Goal: Task Accomplishment & Management: Use online tool/utility

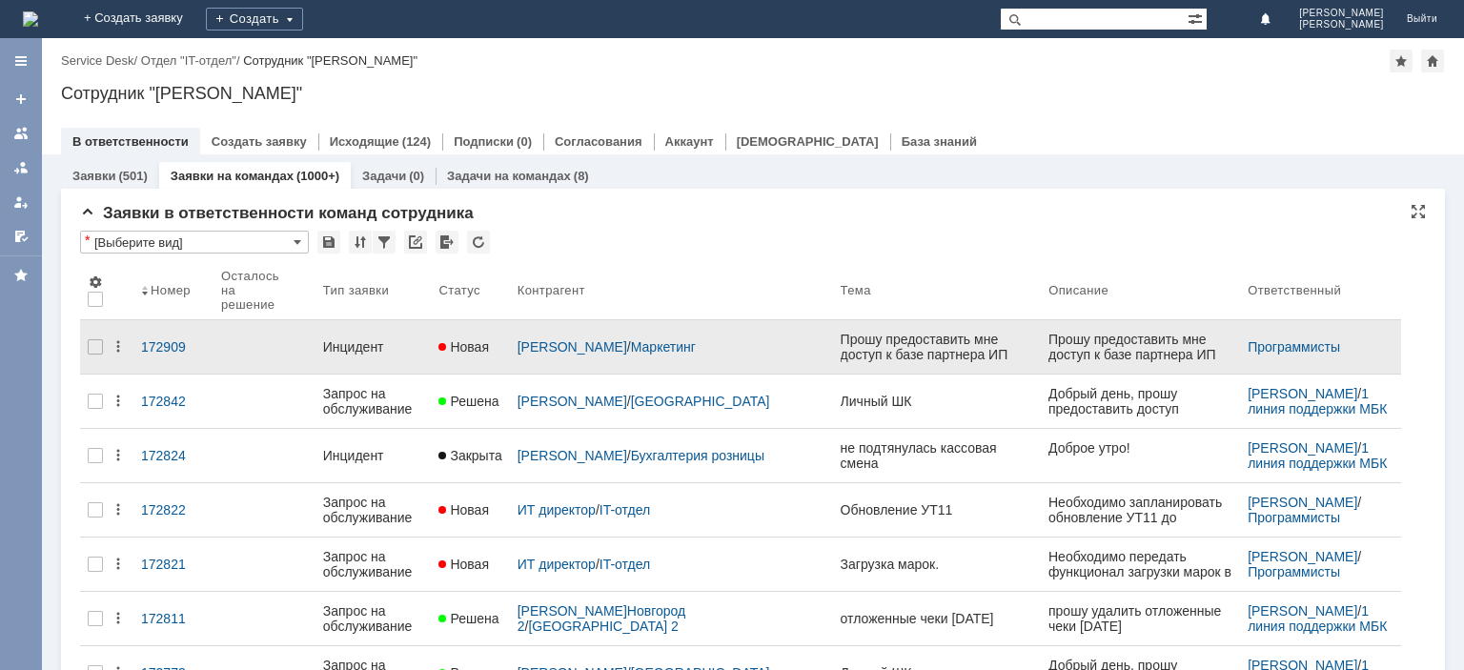
click at [364, 339] on div "Инцидент" at bounding box center [373, 346] width 101 height 15
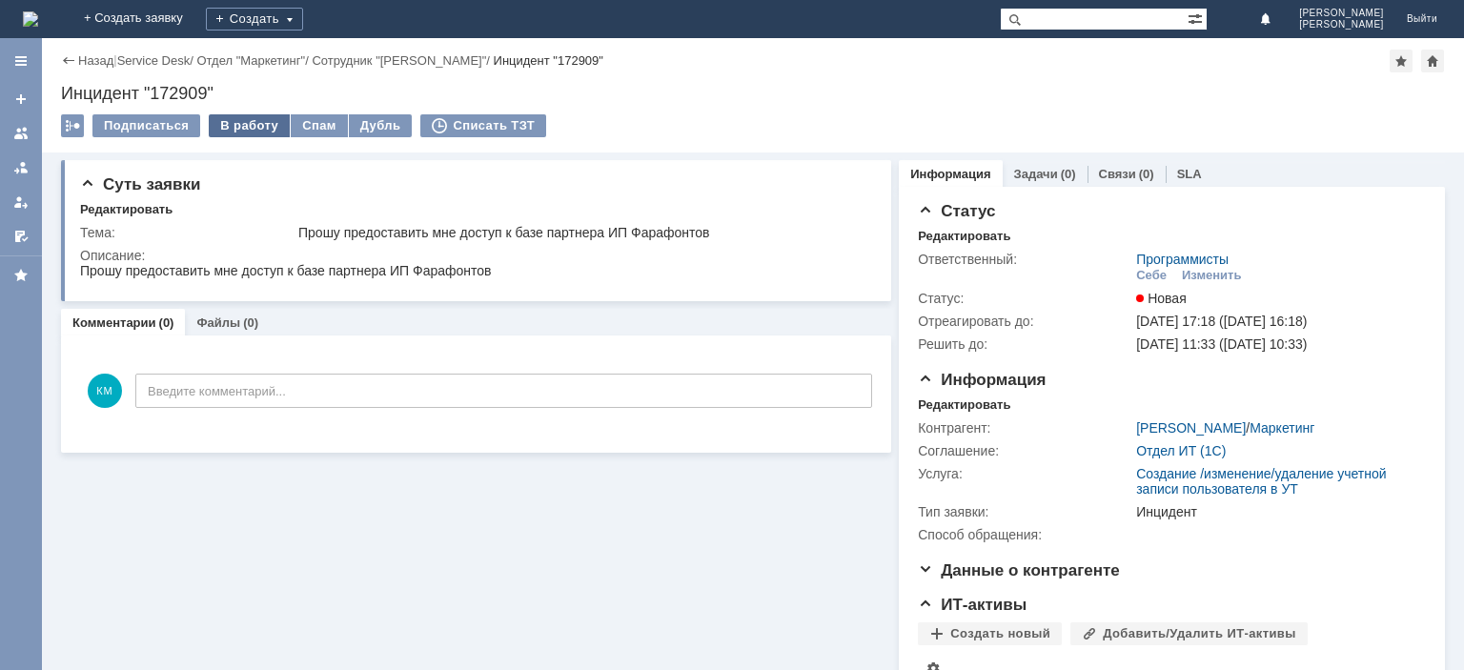
click at [252, 123] on div "В работу" at bounding box center [249, 125] width 81 height 23
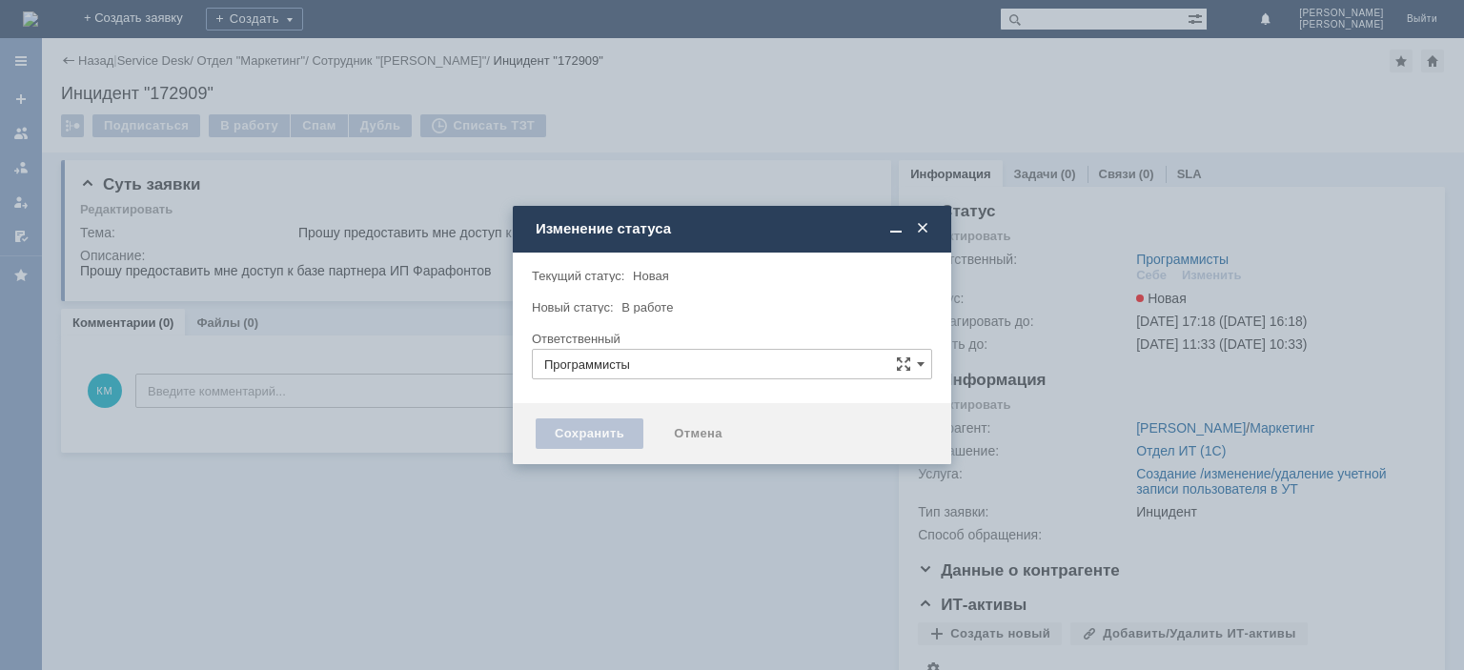
type input "[PERSON_NAME]"
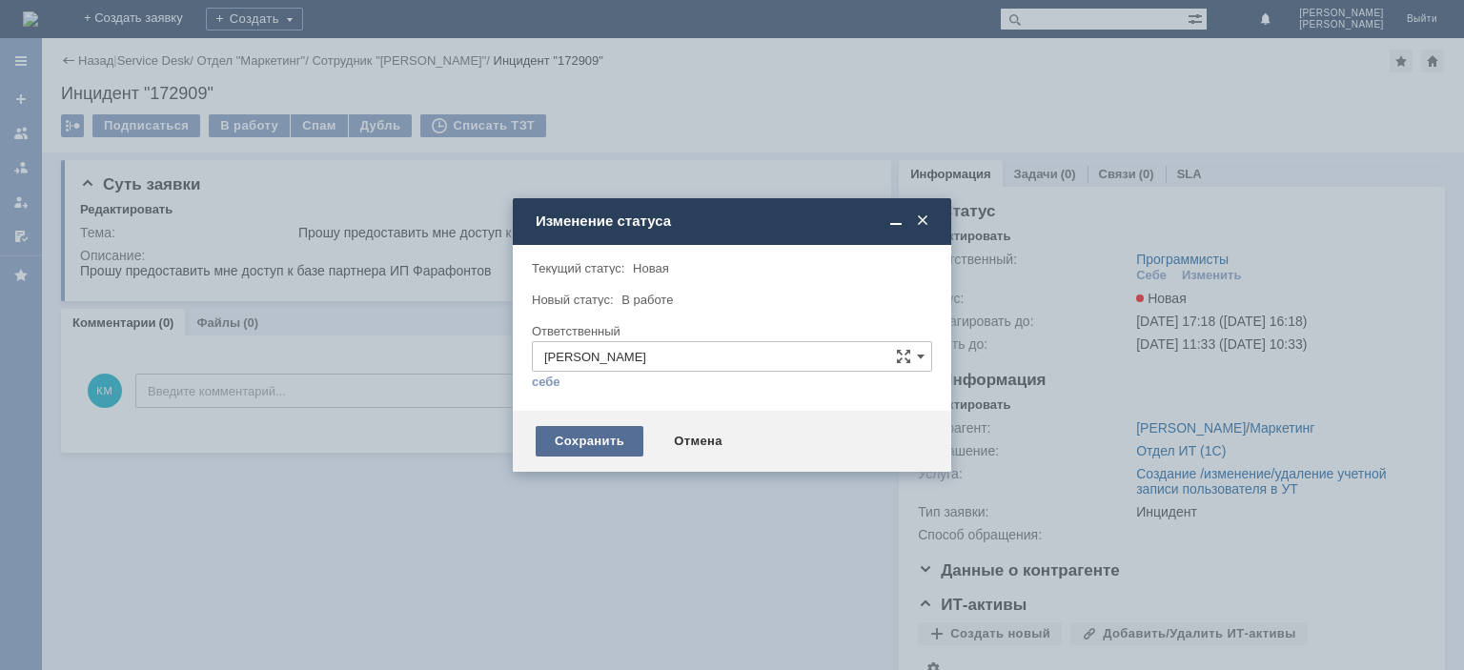
click at [605, 431] on div "Сохранить" at bounding box center [590, 441] width 108 height 31
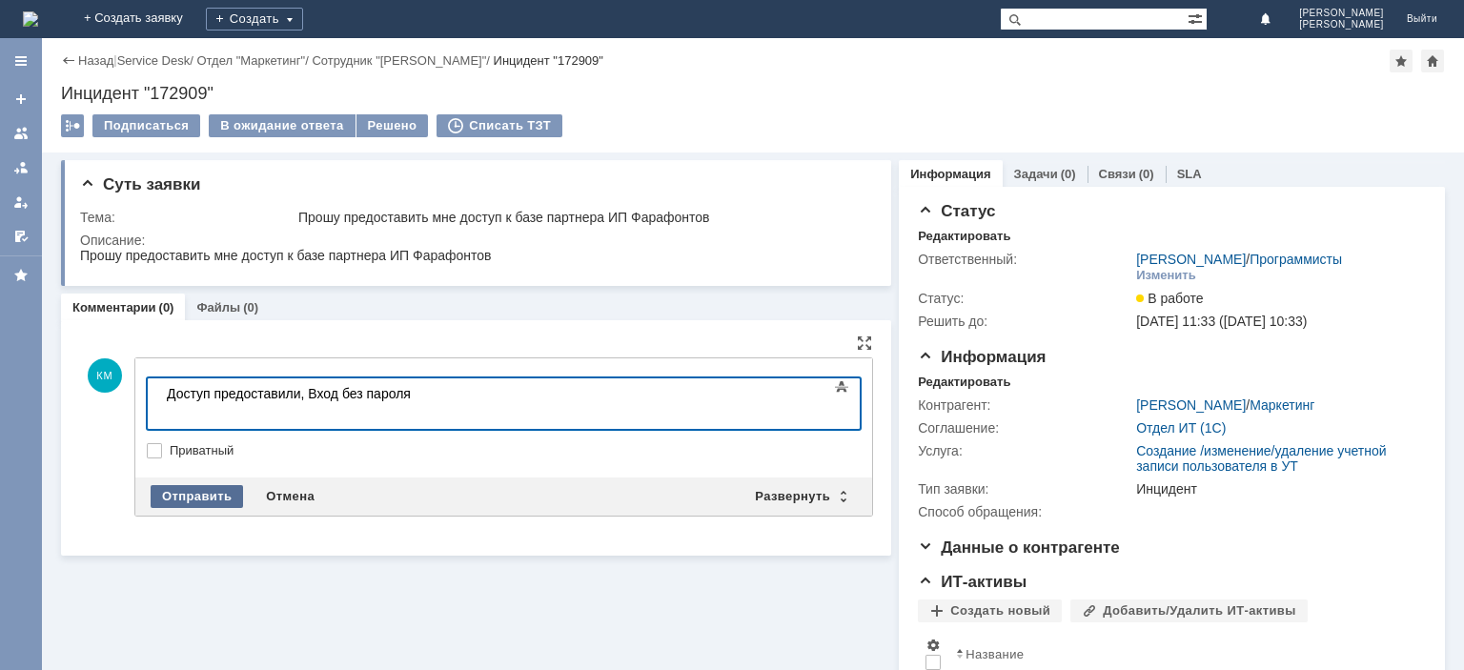
click at [207, 490] on div "Отправить" at bounding box center [197, 496] width 92 height 23
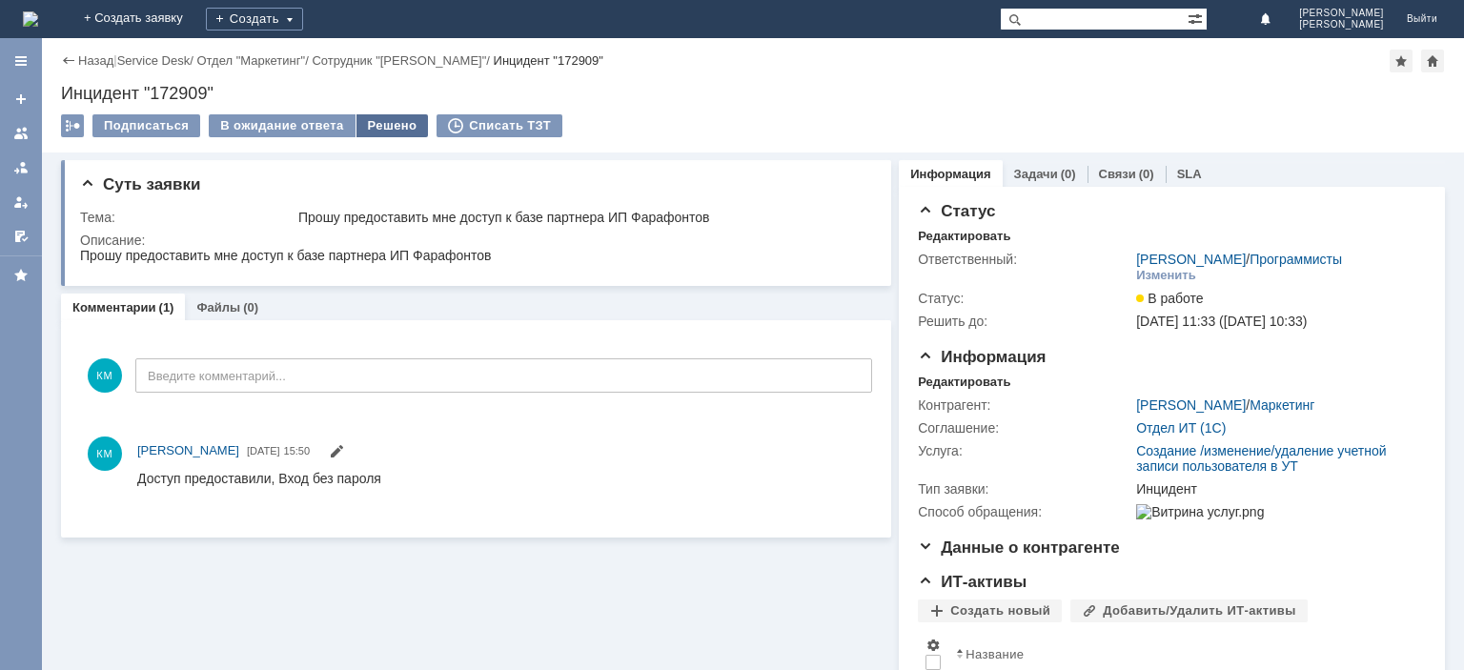
click at [391, 133] on div "Решено" at bounding box center [392, 125] width 72 height 23
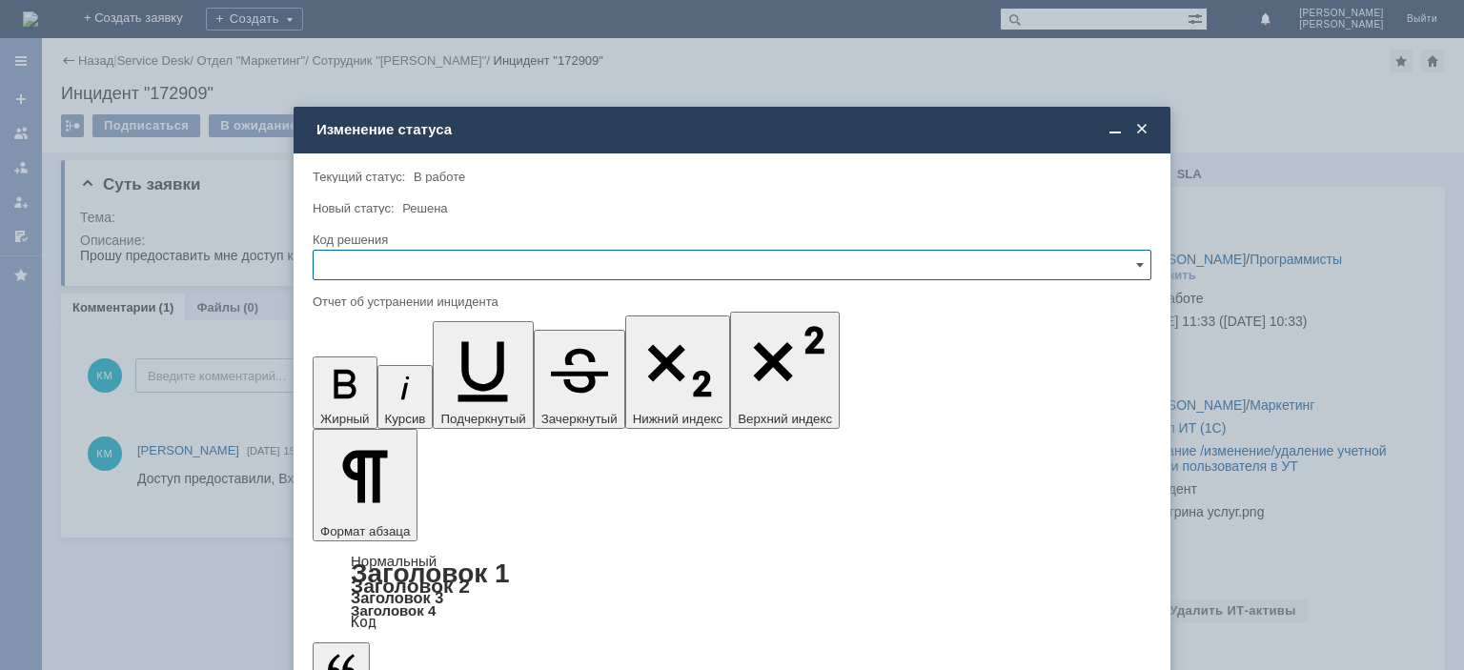
click at [349, 265] on input "text" at bounding box center [732, 265] width 839 height 31
click at [359, 383] on div "Решено" at bounding box center [732, 394] width 837 height 31
type input "Решено"
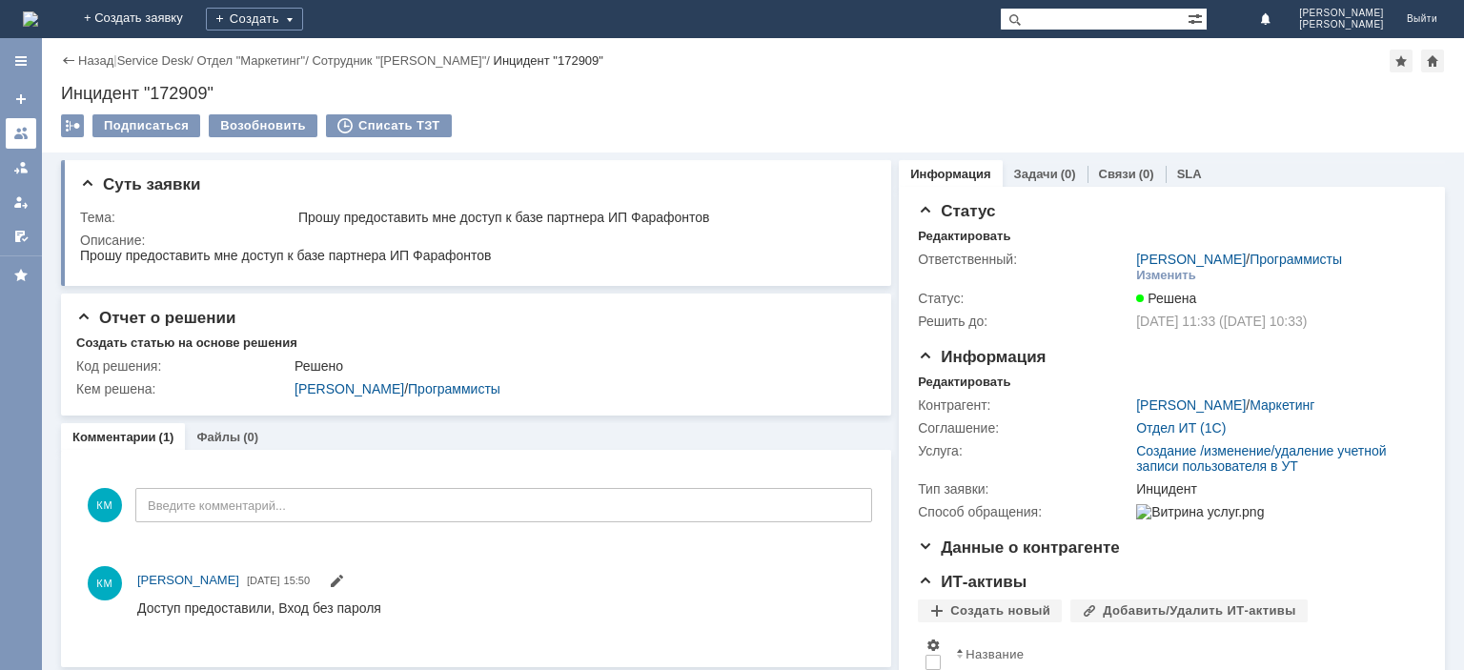
click at [15, 134] on div at bounding box center [20, 133] width 15 height 15
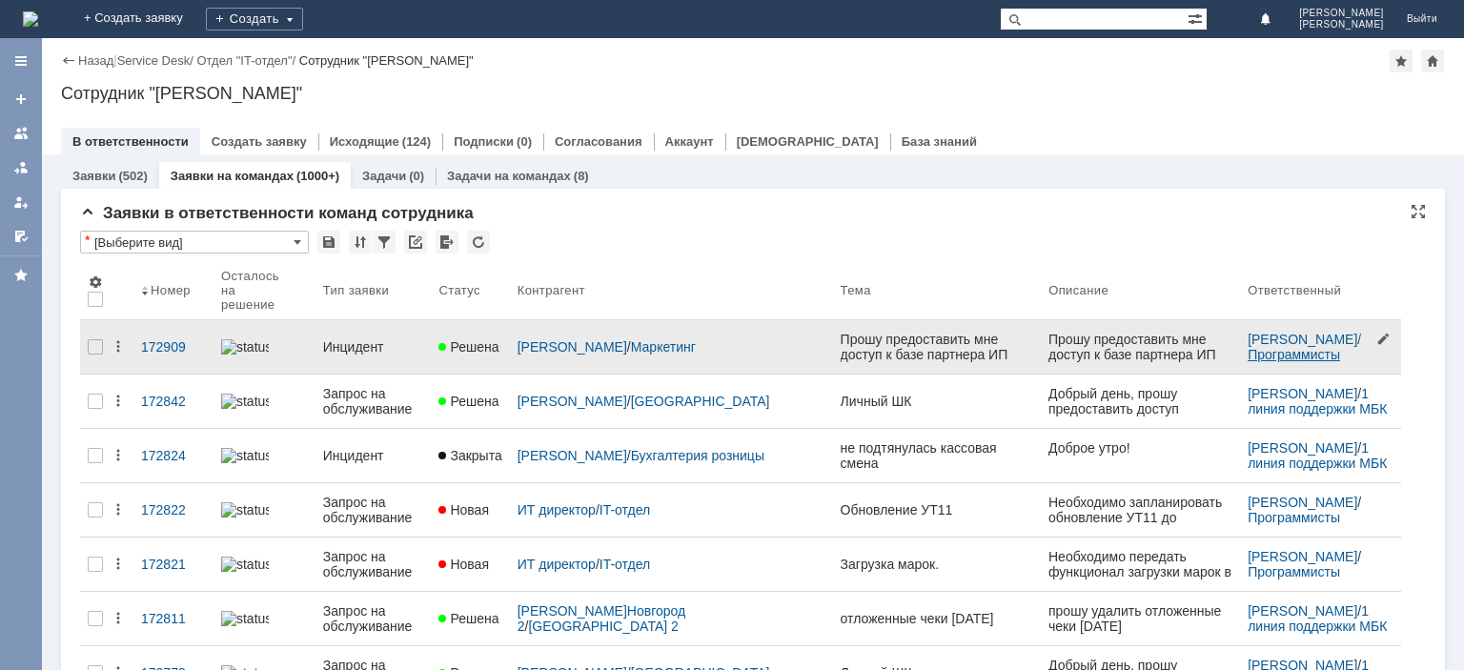
click at [1248, 349] on link "Программисты" at bounding box center [1294, 354] width 92 height 15
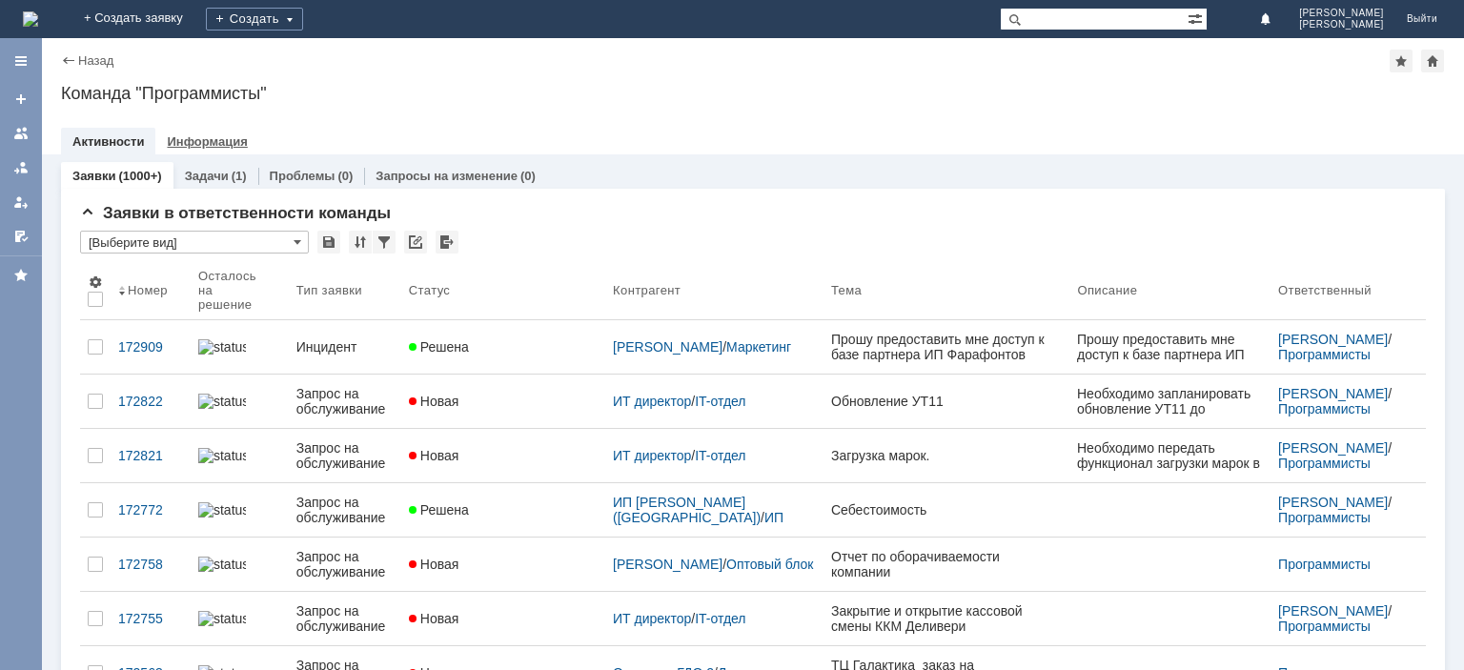
click at [208, 138] on link "Информация" at bounding box center [207, 141] width 80 height 14
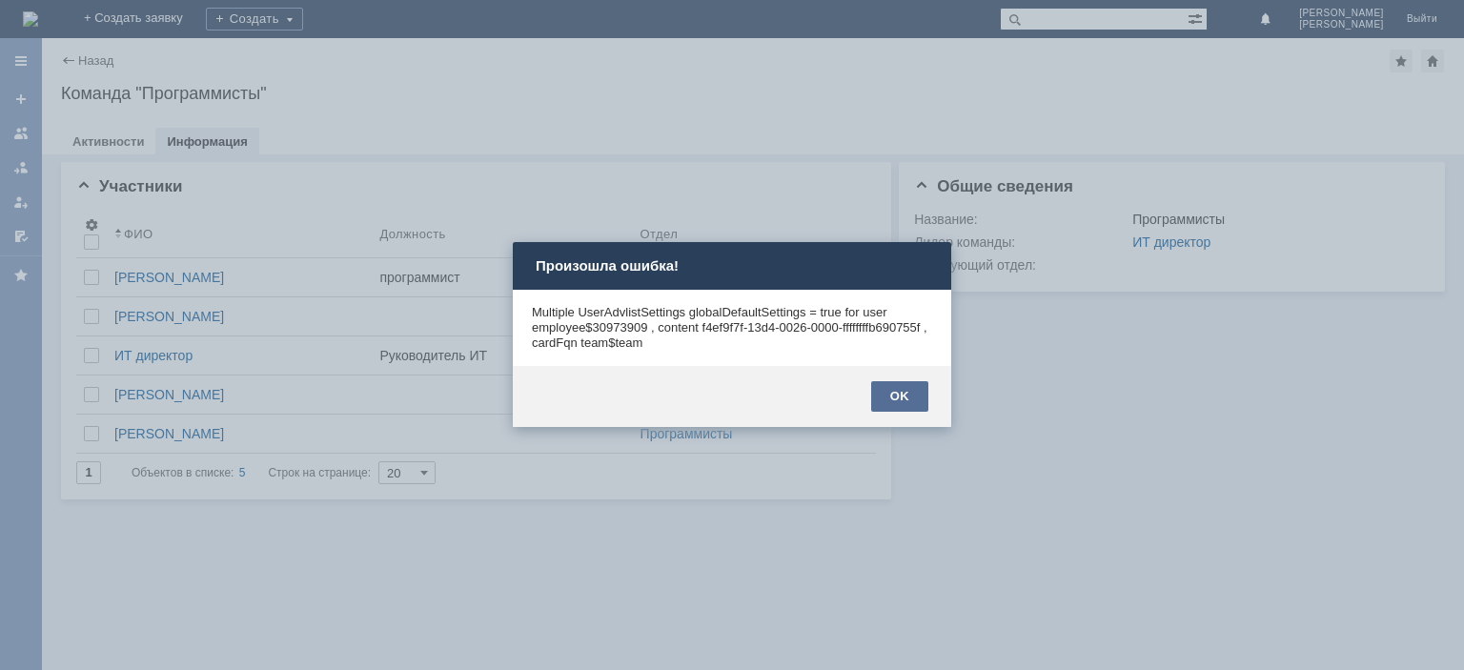
click at [909, 402] on div "OK" at bounding box center [899, 396] width 57 height 31
click at [907, 397] on div "OK" at bounding box center [899, 396] width 57 height 31
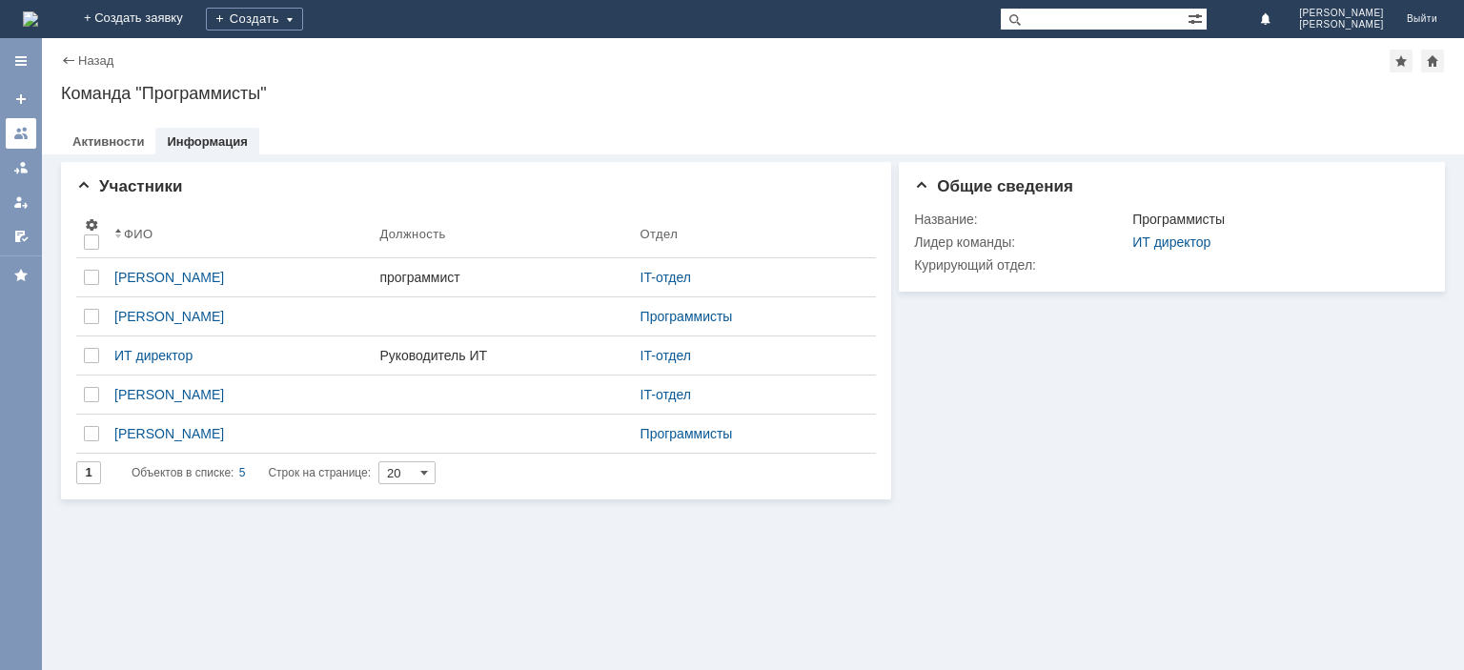
click at [19, 130] on div at bounding box center [20, 133] width 15 height 15
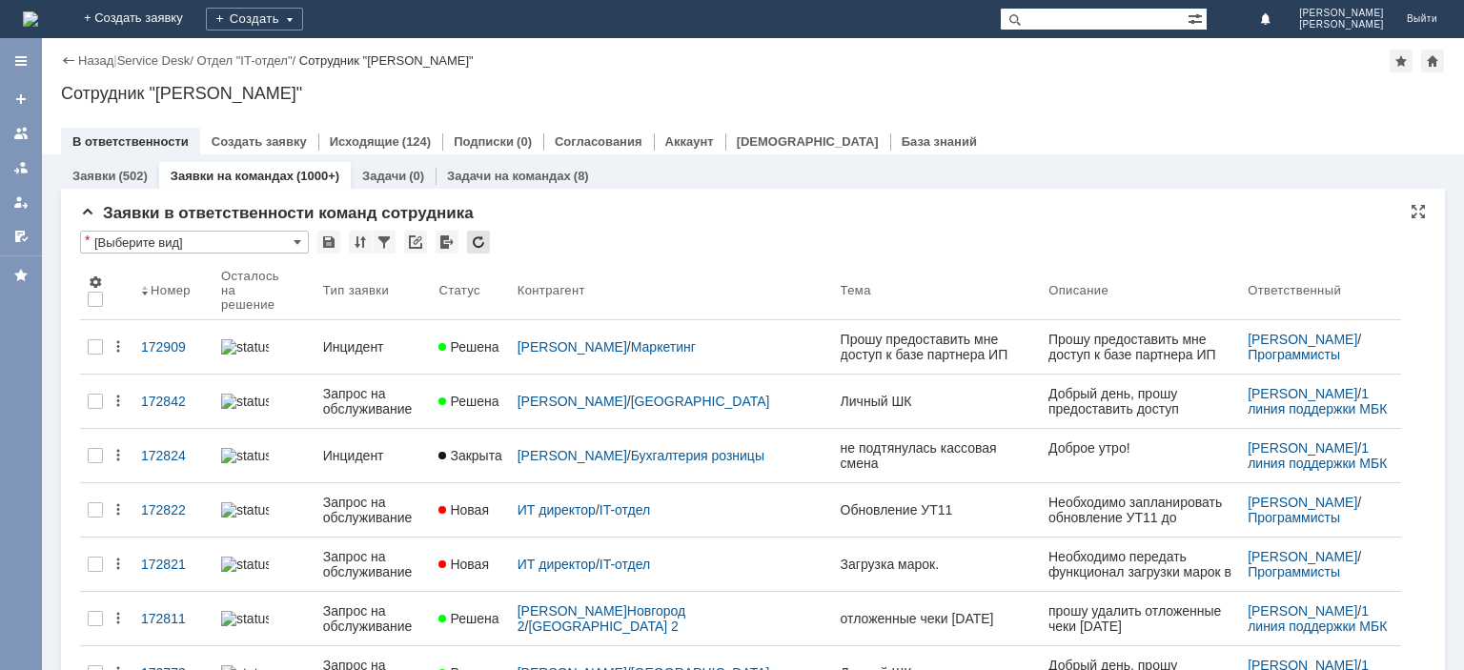
click at [475, 240] on div at bounding box center [478, 242] width 23 height 23
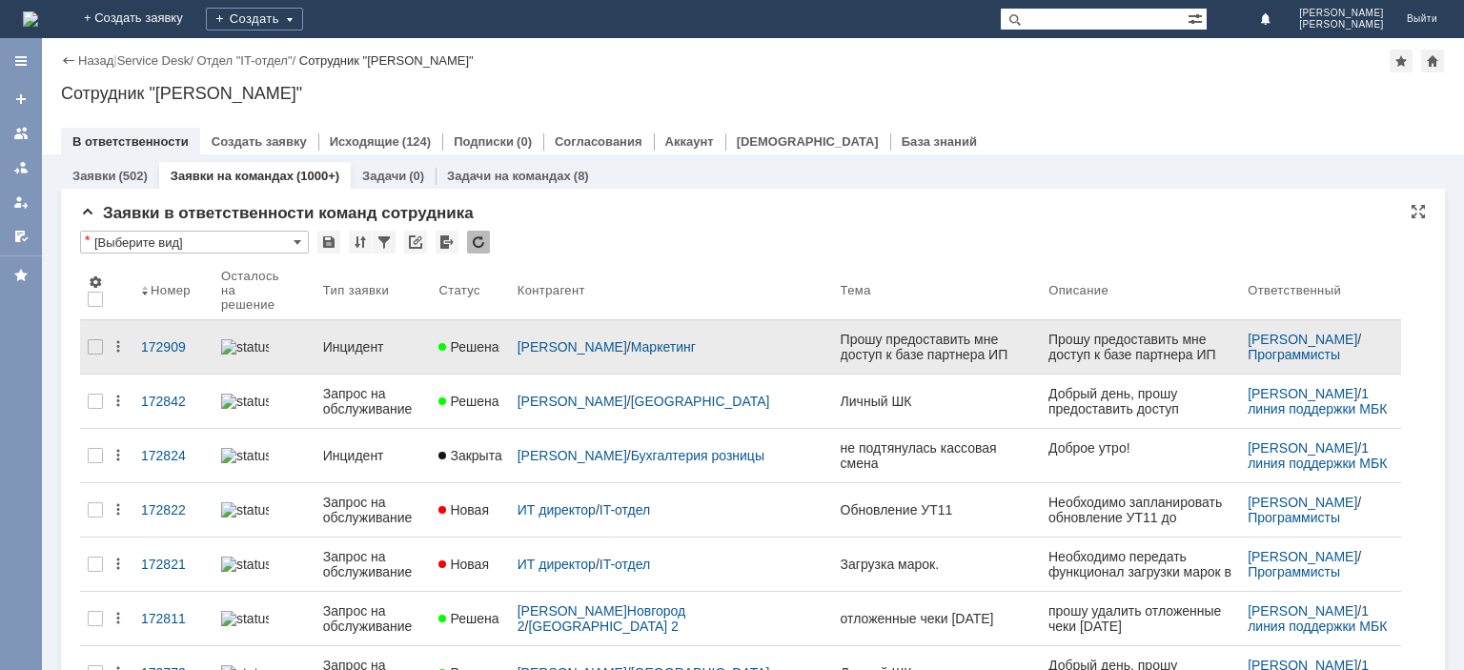
click at [356, 339] on div "Инцидент" at bounding box center [373, 346] width 101 height 15
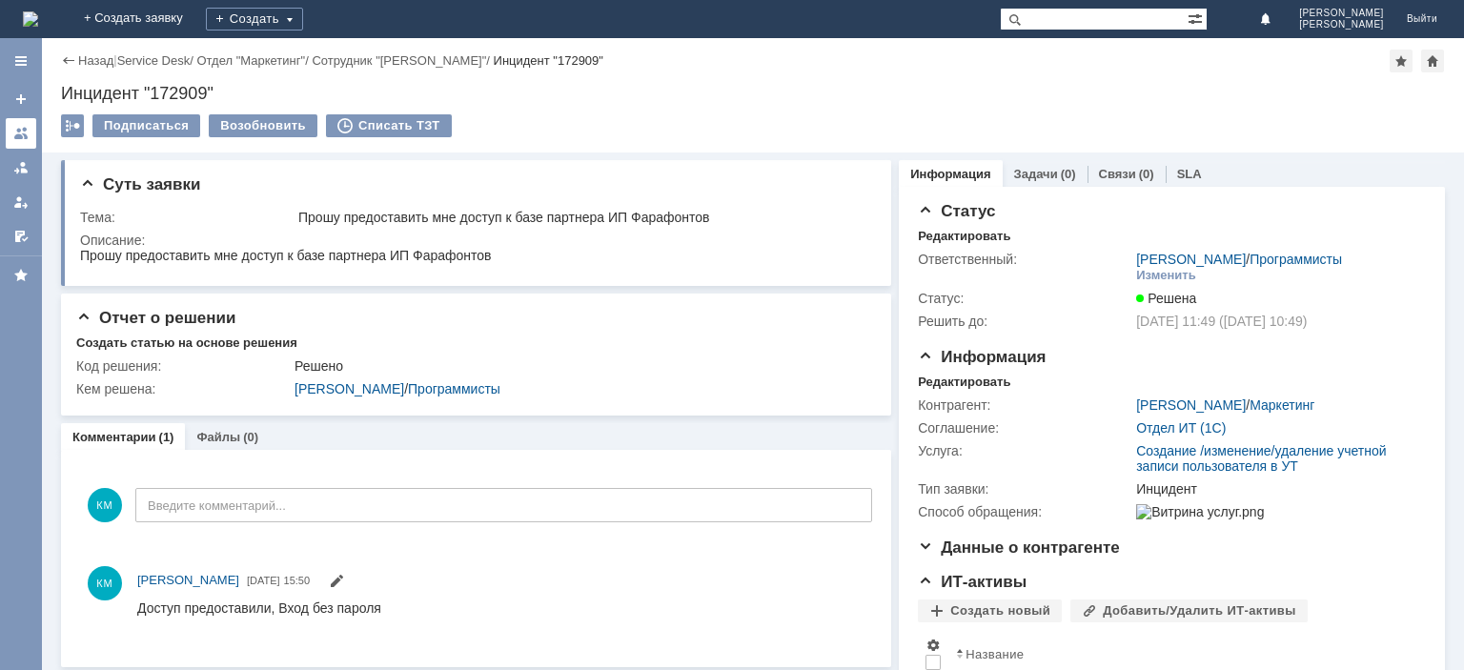
click at [14, 132] on div at bounding box center [20, 133] width 15 height 15
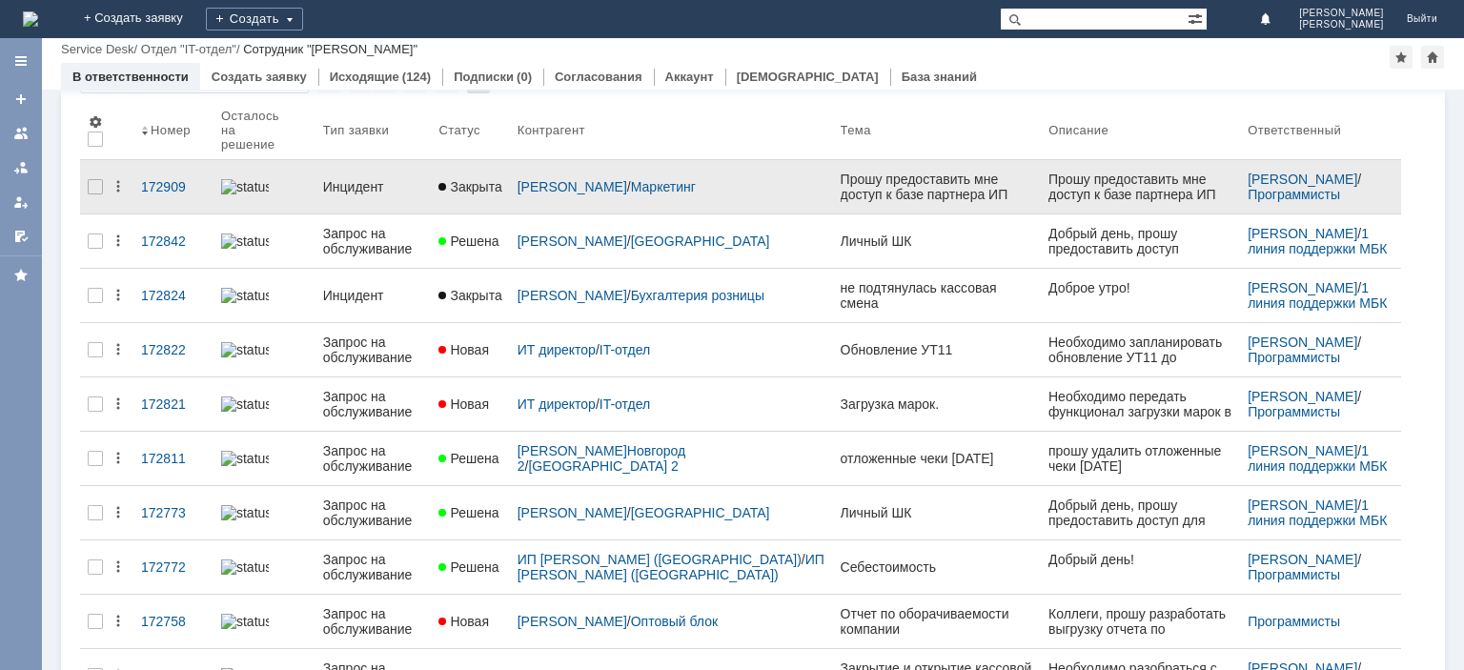
click at [376, 177] on link "Инцидент" at bounding box center [374, 187] width 116 height 38
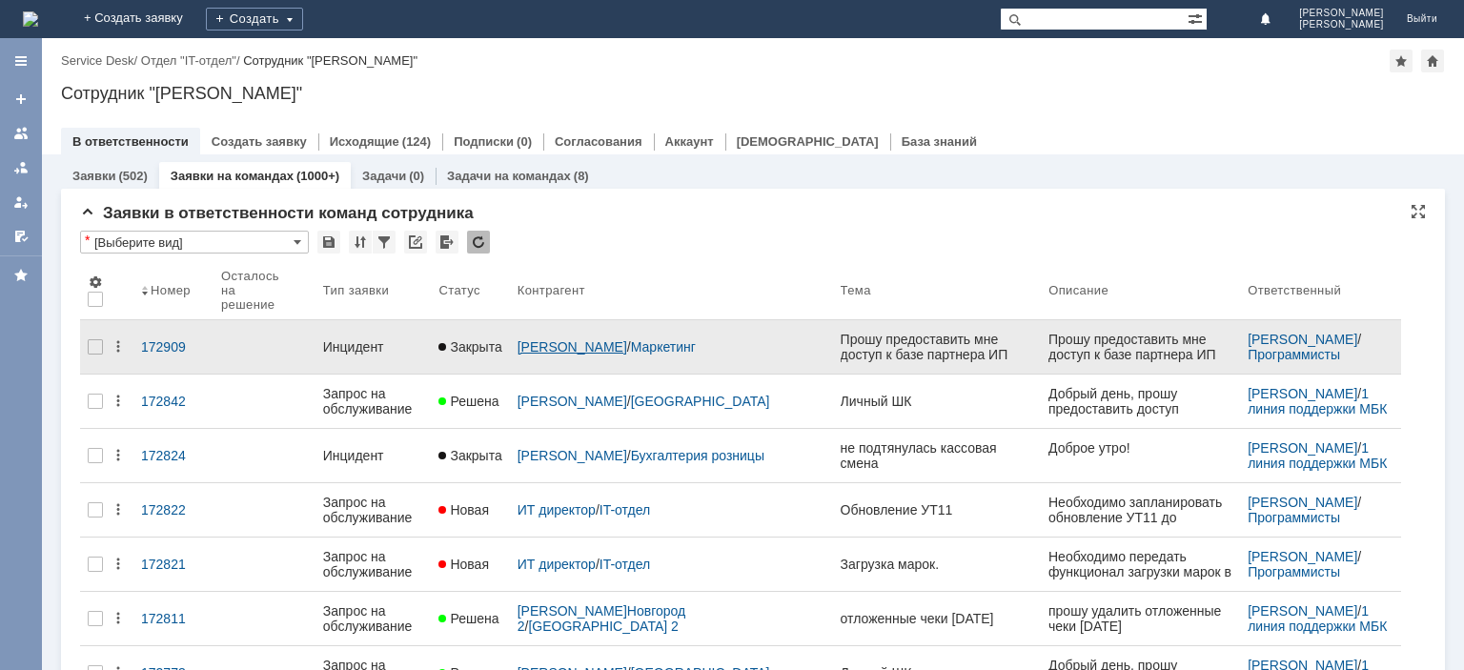
click at [569, 339] on link "[PERSON_NAME]" at bounding box center [573, 346] width 110 height 15
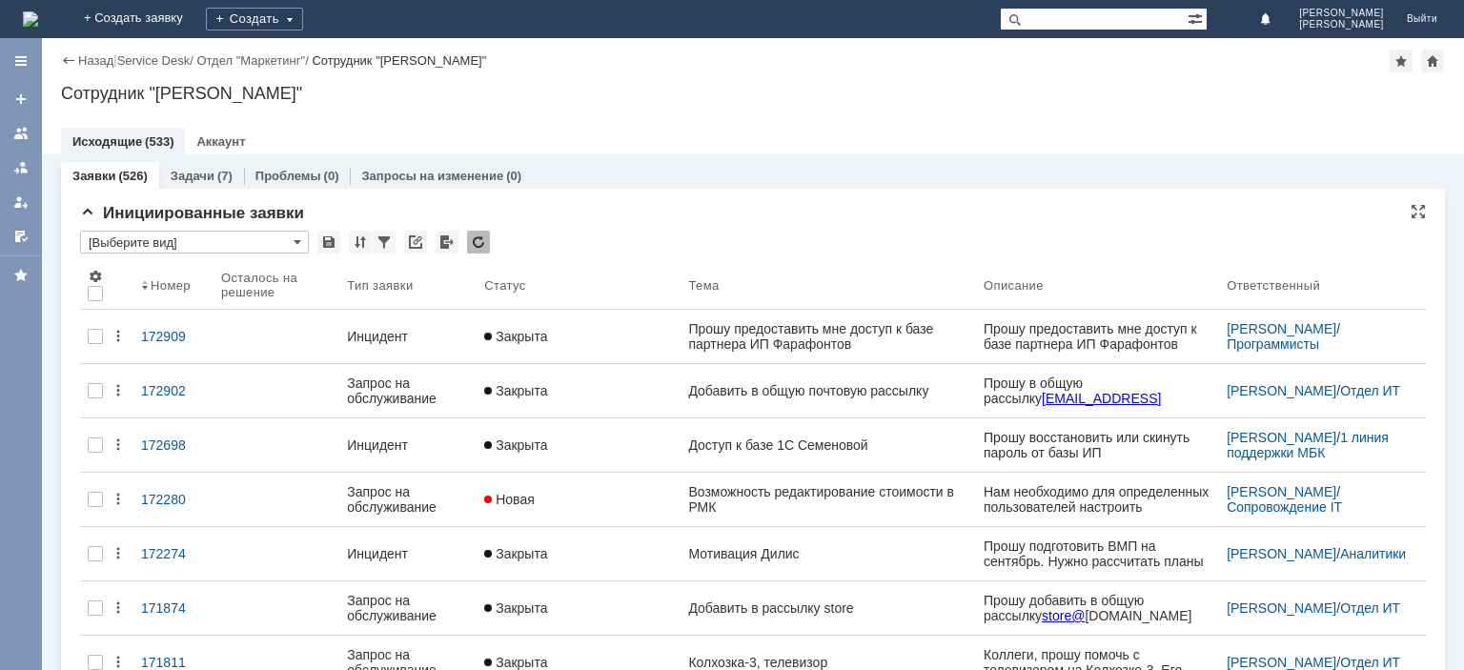
paste input "Пужакова"
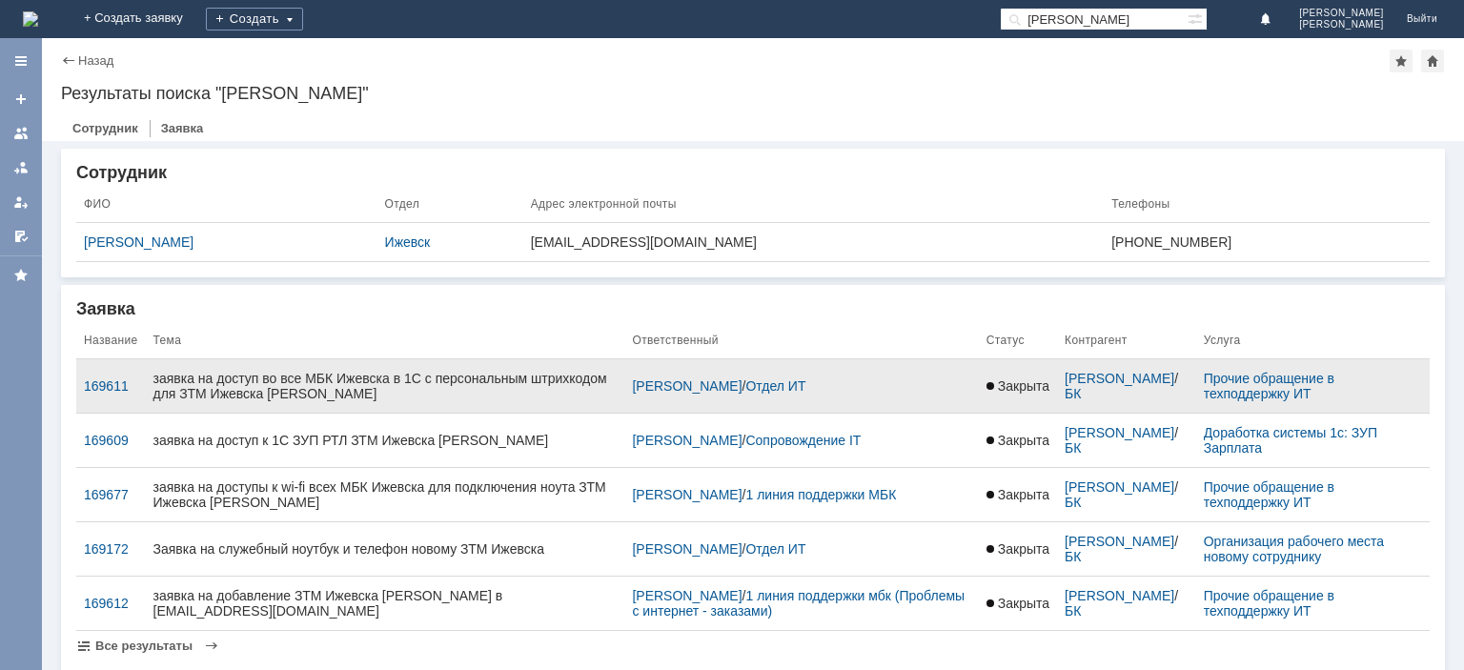
click at [490, 380] on div "заявка на доступ во все МБК Ижевска в 1С с персональным штрихкодом для ЗТМ Ижев…" at bounding box center [385, 386] width 464 height 31
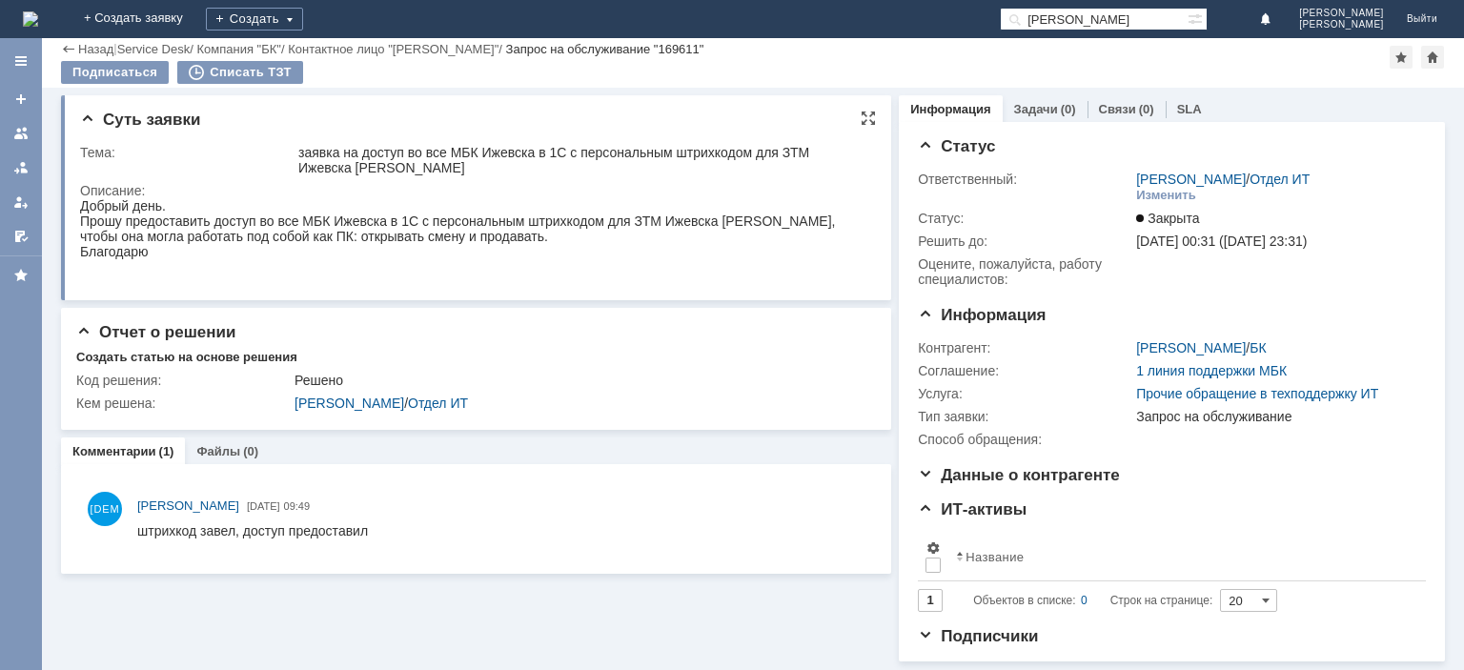
scroll to position [11, 0]
click at [25, 142] on link at bounding box center [21, 133] width 31 height 31
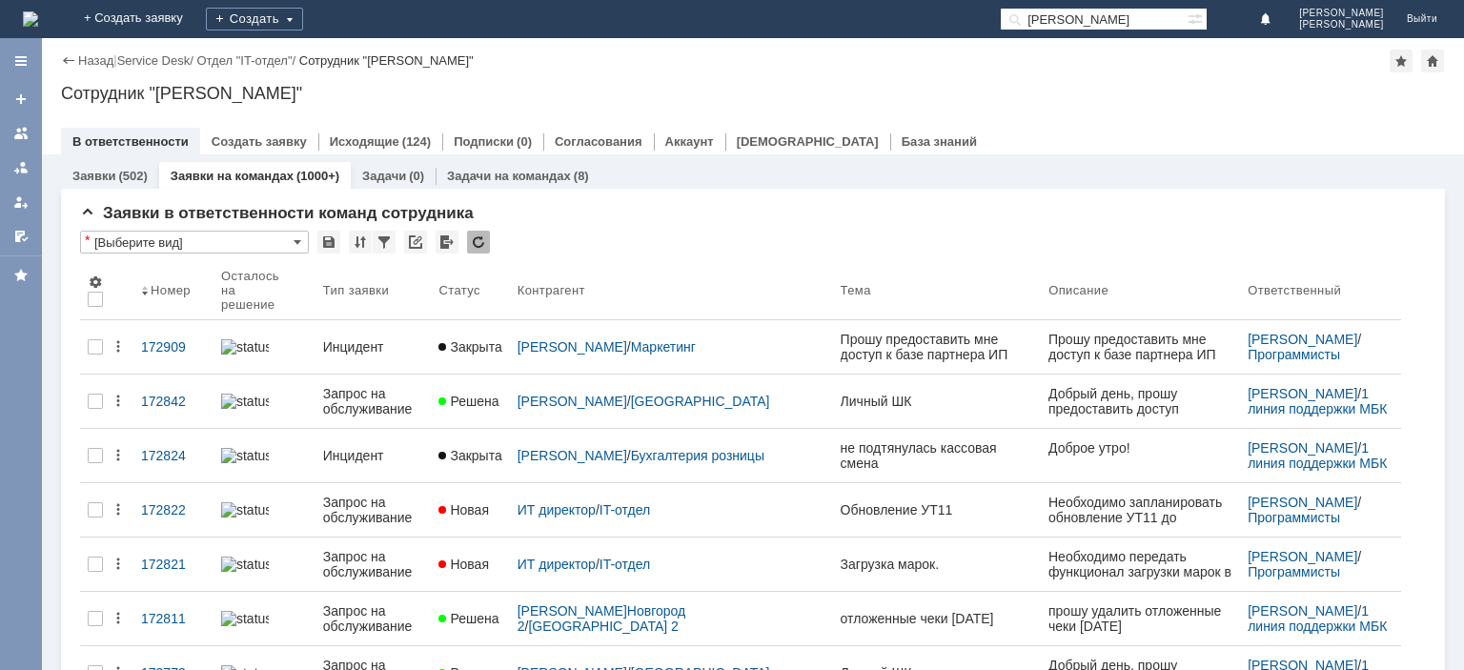
click at [1064, 17] on input "Пужакова" at bounding box center [1094, 19] width 188 height 23
click at [1065, 17] on input "Пужакова" at bounding box center [1094, 19] width 188 height 23
paste input "акарова Юлия Сергеевн"
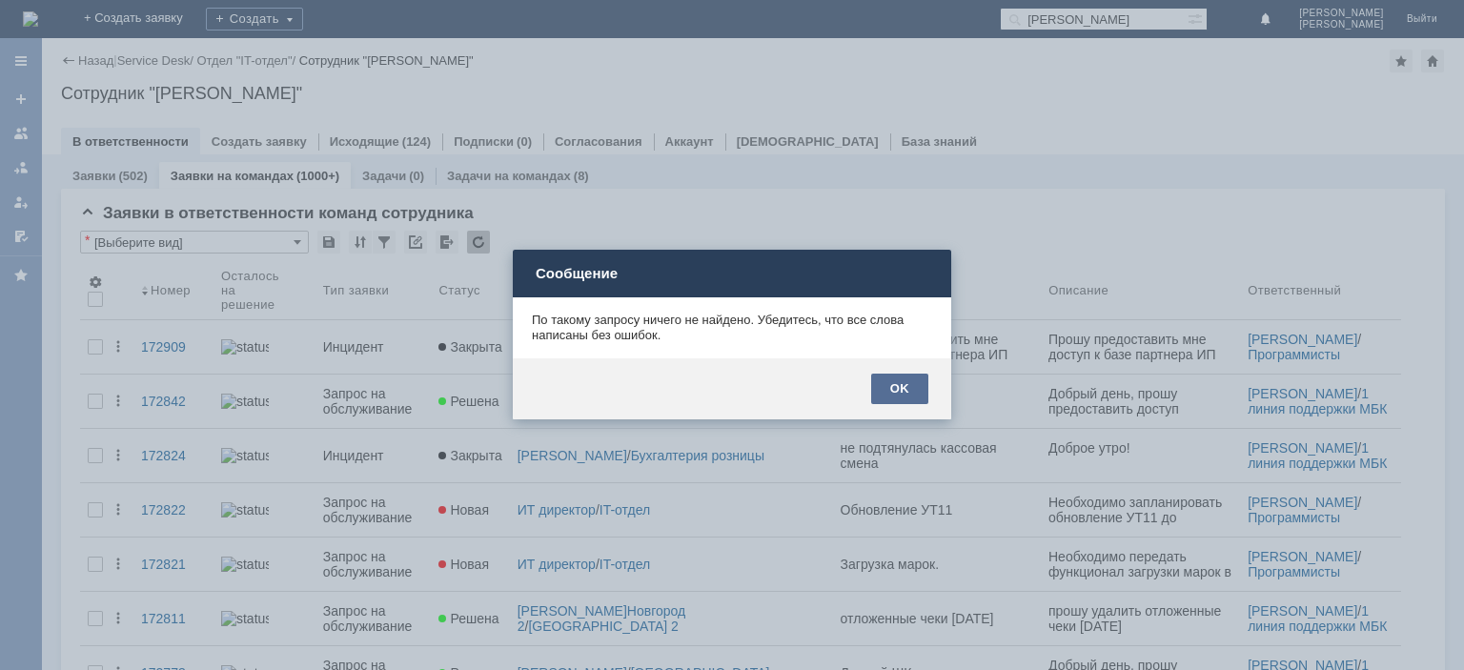
click at [906, 389] on div "OK" at bounding box center [899, 389] width 57 height 31
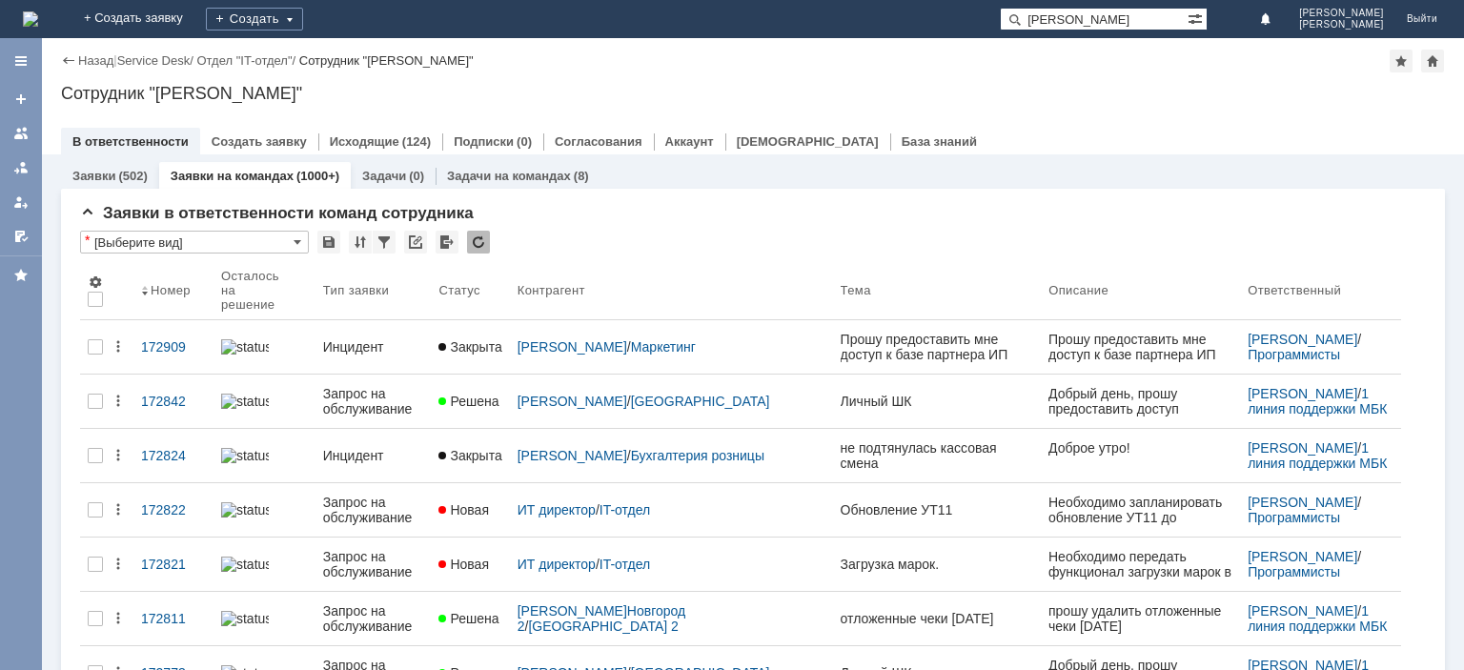
click at [1113, 27] on input "Макарова Юлия Сергеевна" at bounding box center [1094, 19] width 188 height 23
drag, startPoint x: 1135, startPoint y: 16, endPoint x: 1253, endPoint y: 11, distance: 117.3
click at [1188, 11] on input "Макарова Юлия Сергеевна" at bounding box center [1094, 19] width 188 height 23
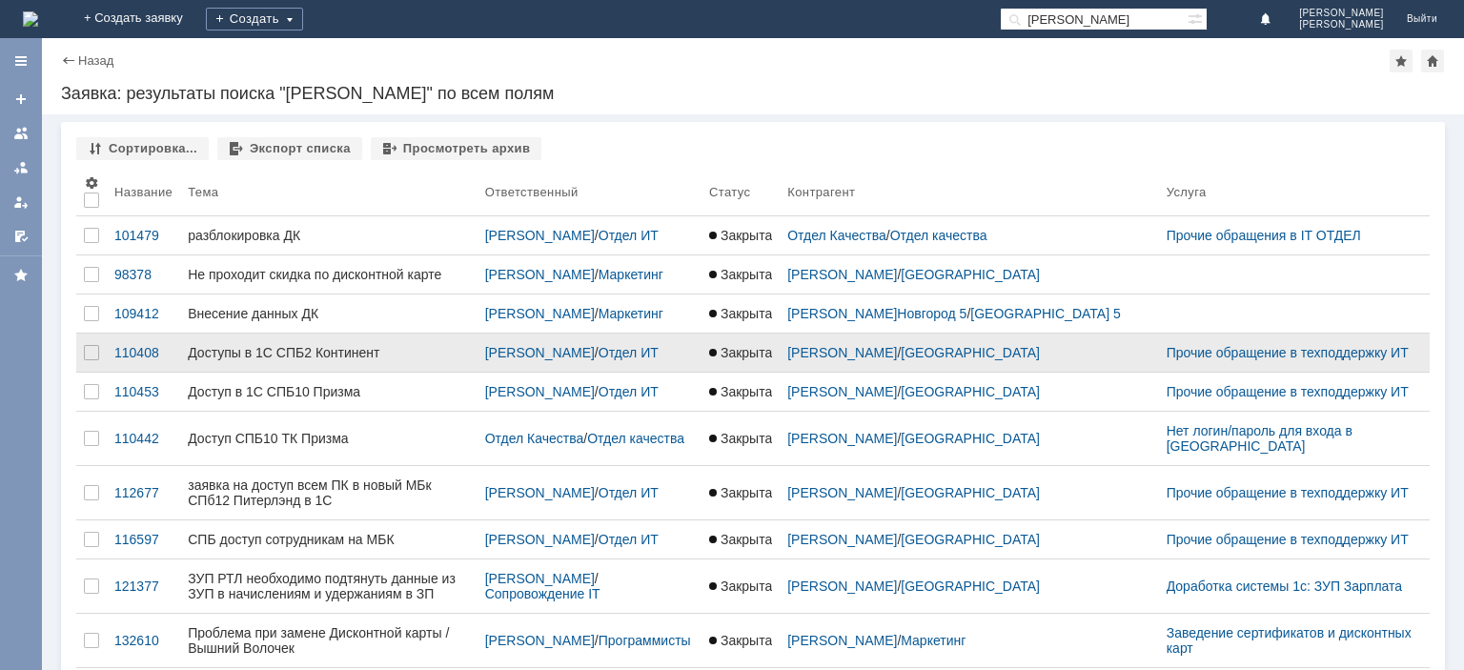
click at [341, 360] on div "Доступы в 1С СПБ2 Континент" at bounding box center [329, 352] width 282 height 15
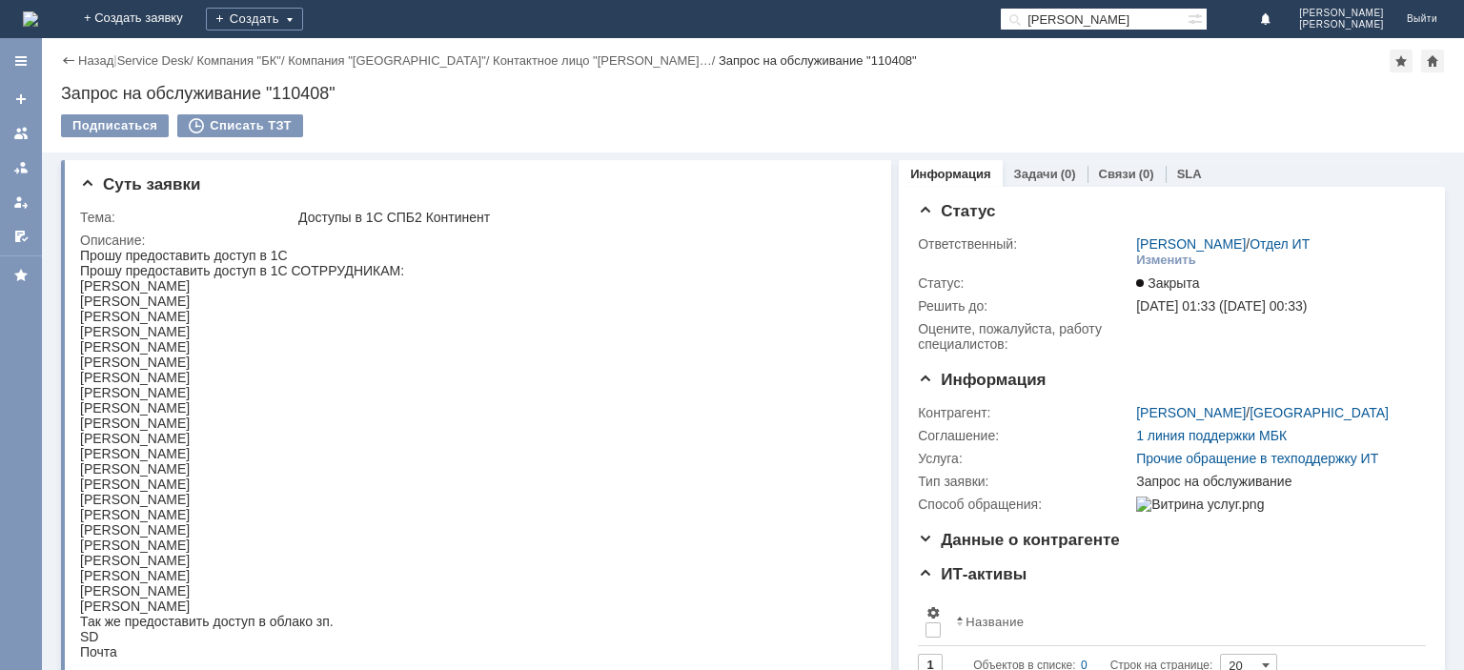
scroll to position [95, 0]
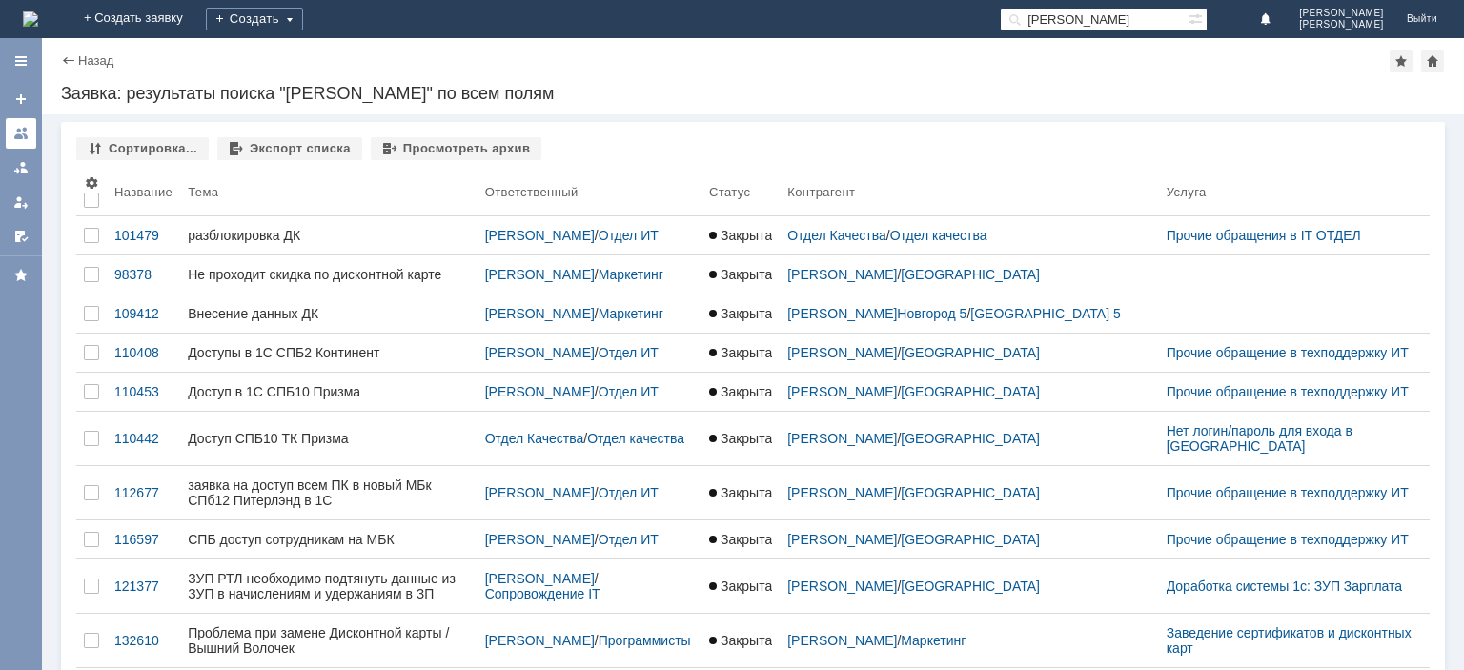
click at [14, 134] on div at bounding box center [20, 133] width 15 height 15
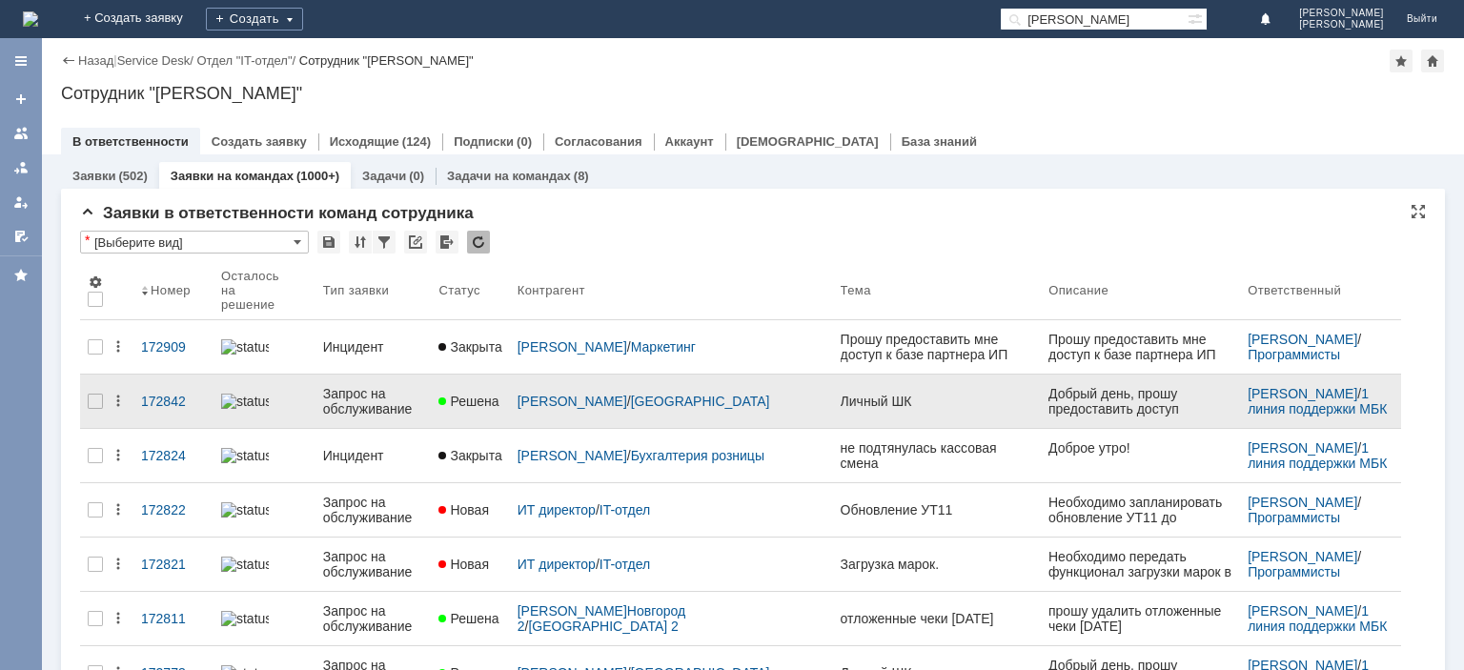
click at [345, 398] on div "Запрос на обслуживание" at bounding box center [373, 401] width 101 height 31
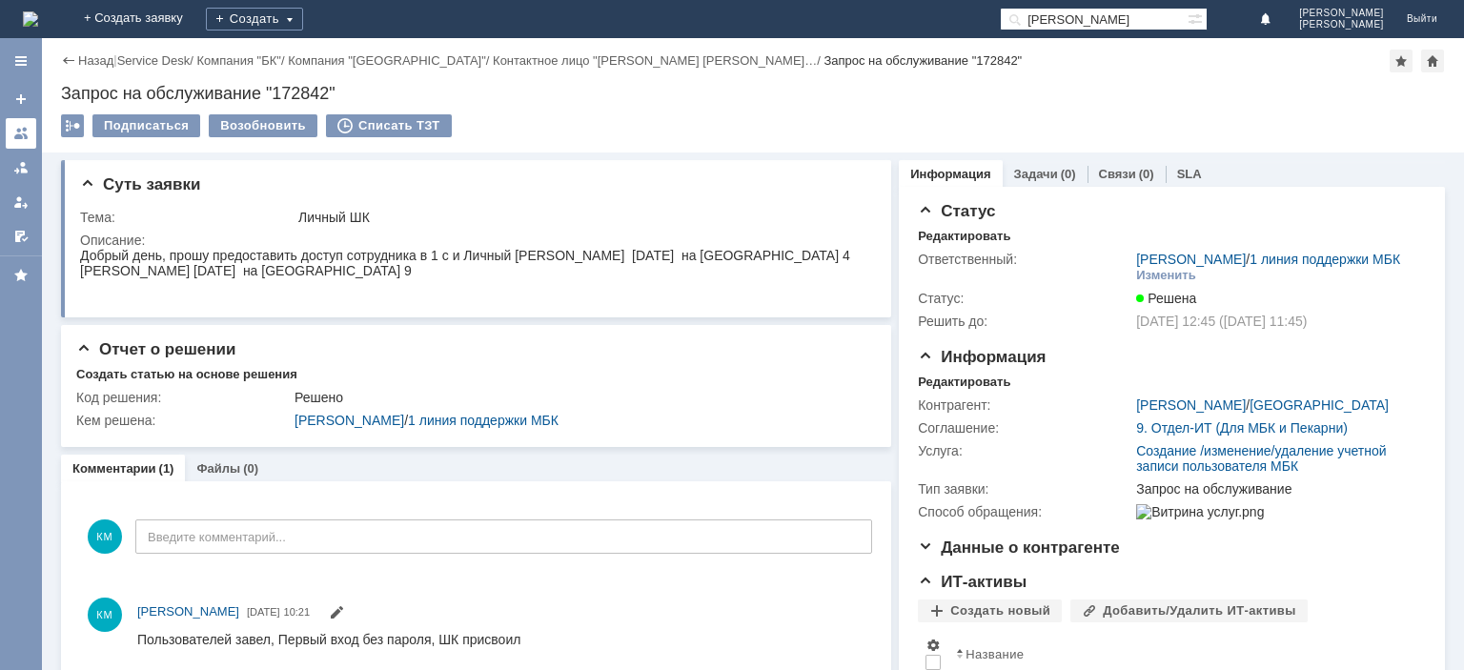
click at [14, 140] on div at bounding box center [20, 133] width 15 height 15
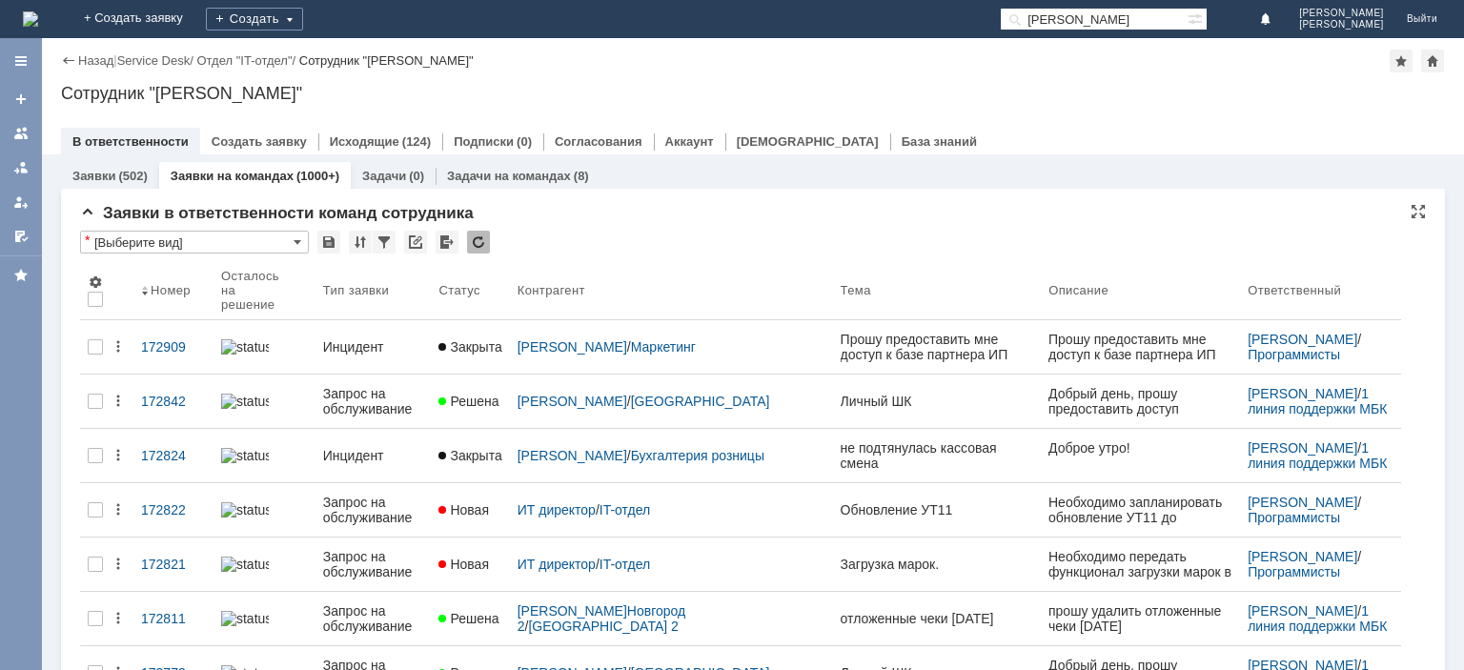
click at [1066, 25] on input "Макарова" at bounding box center [1094, 19] width 188 height 23
paste input "ужак"
type input "Пужакова"
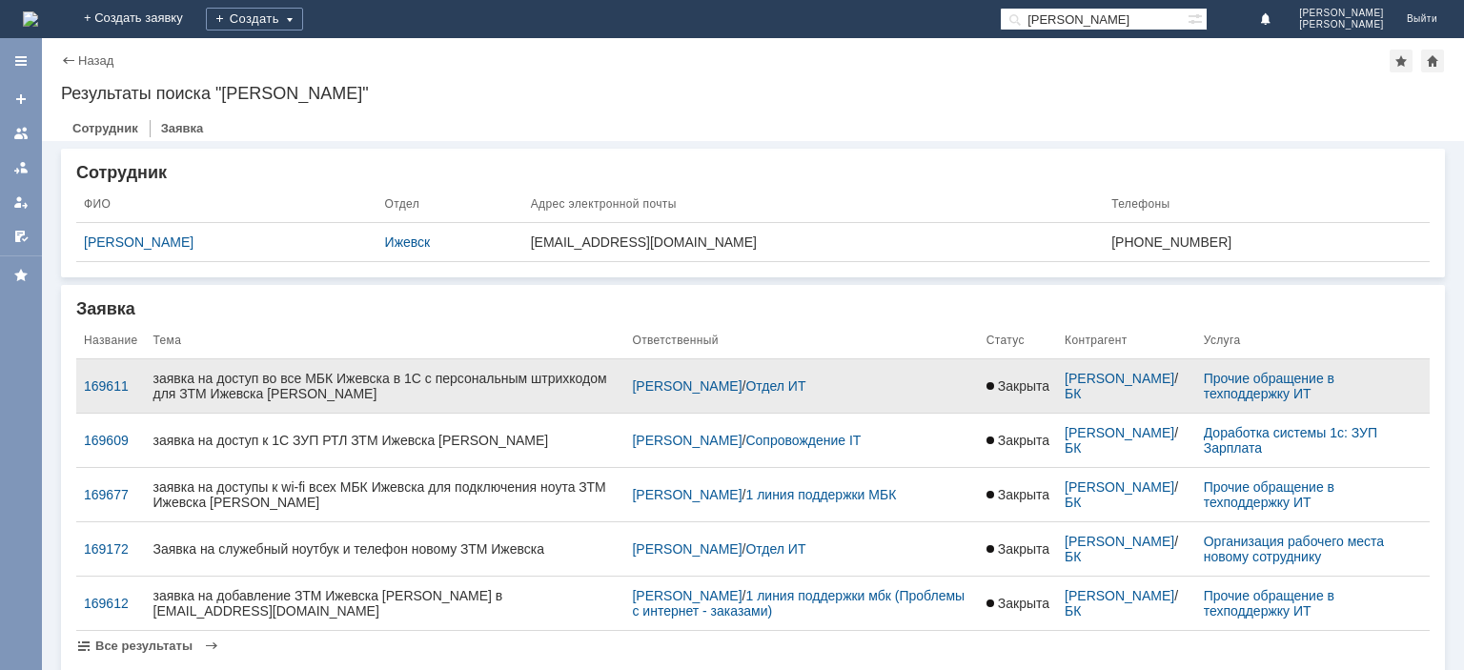
click at [369, 386] on div "заявка на доступ во все МБК Ижевска в 1С с персональным штрихкодом для ЗТМ Ижев…" at bounding box center [385, 386] width 464 height 31
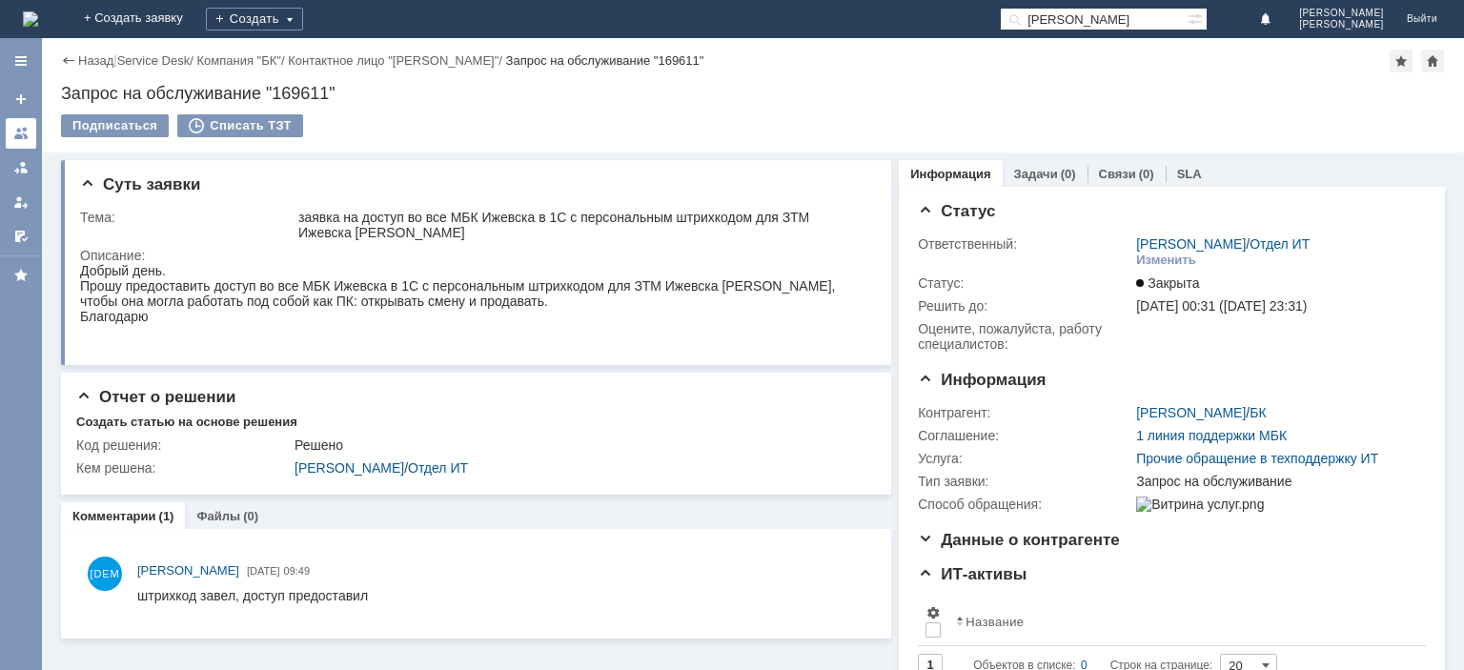
click at [28, 132] on div at bounding box center [20, 133] width 15 height 15
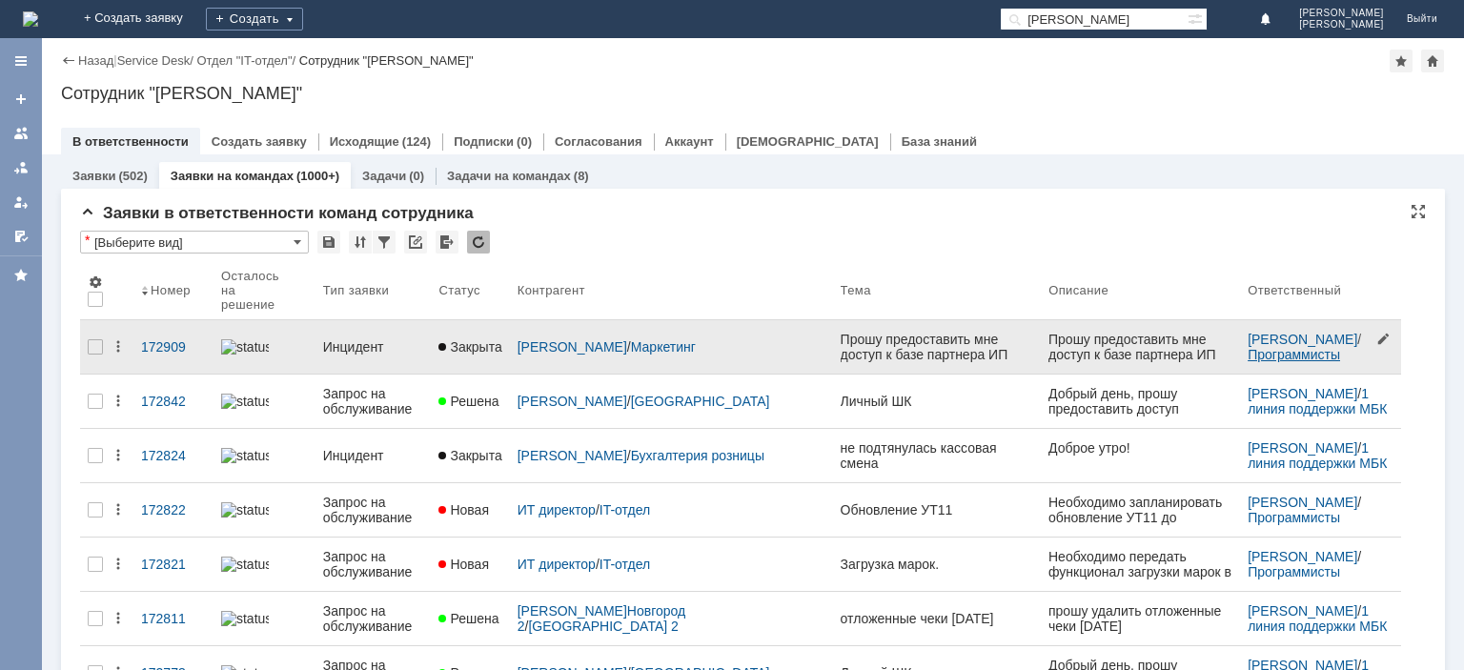
click at [1248, 347] on link "Программисты" at bounding box center [1294, 354] width 92 height 15
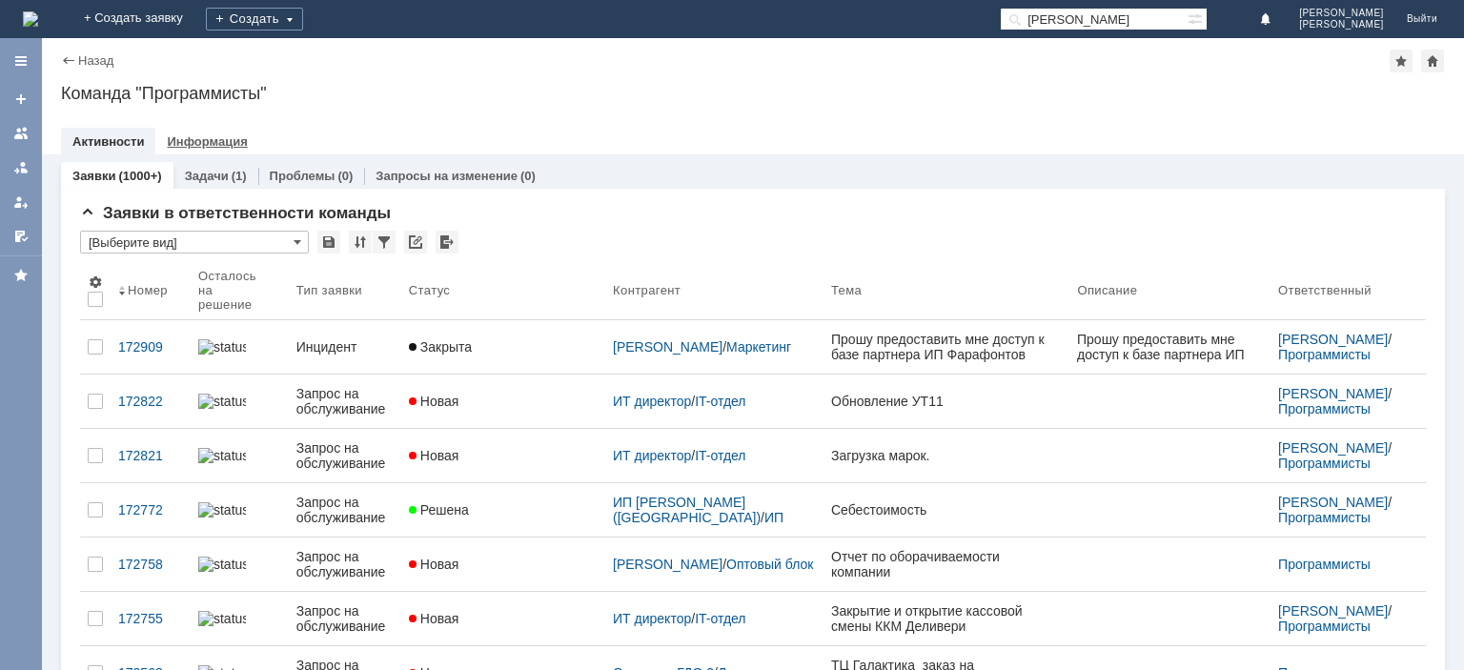
click at [215, 140] on link "Информация" at bounding box center [207, 141] width 80 height 14
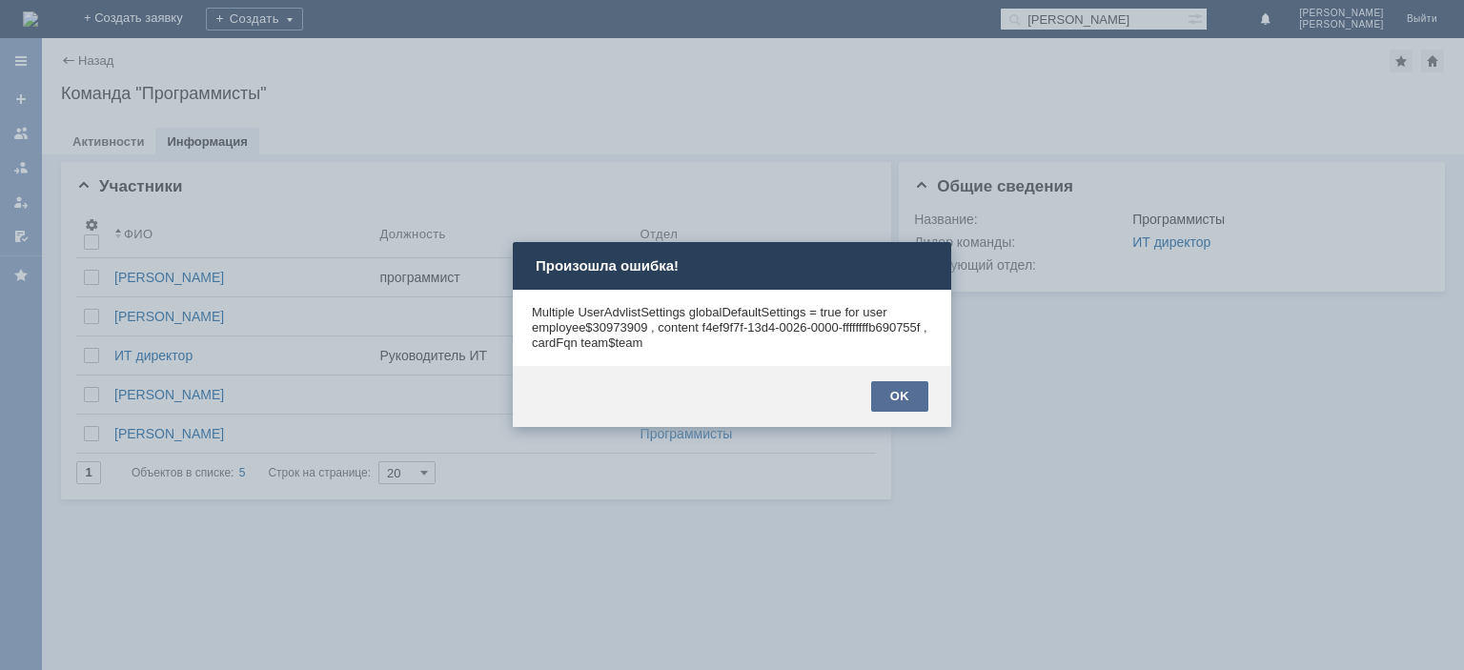
click at [896, 390] on div "OK" at bounding box center [899, 396] width 57 height 31
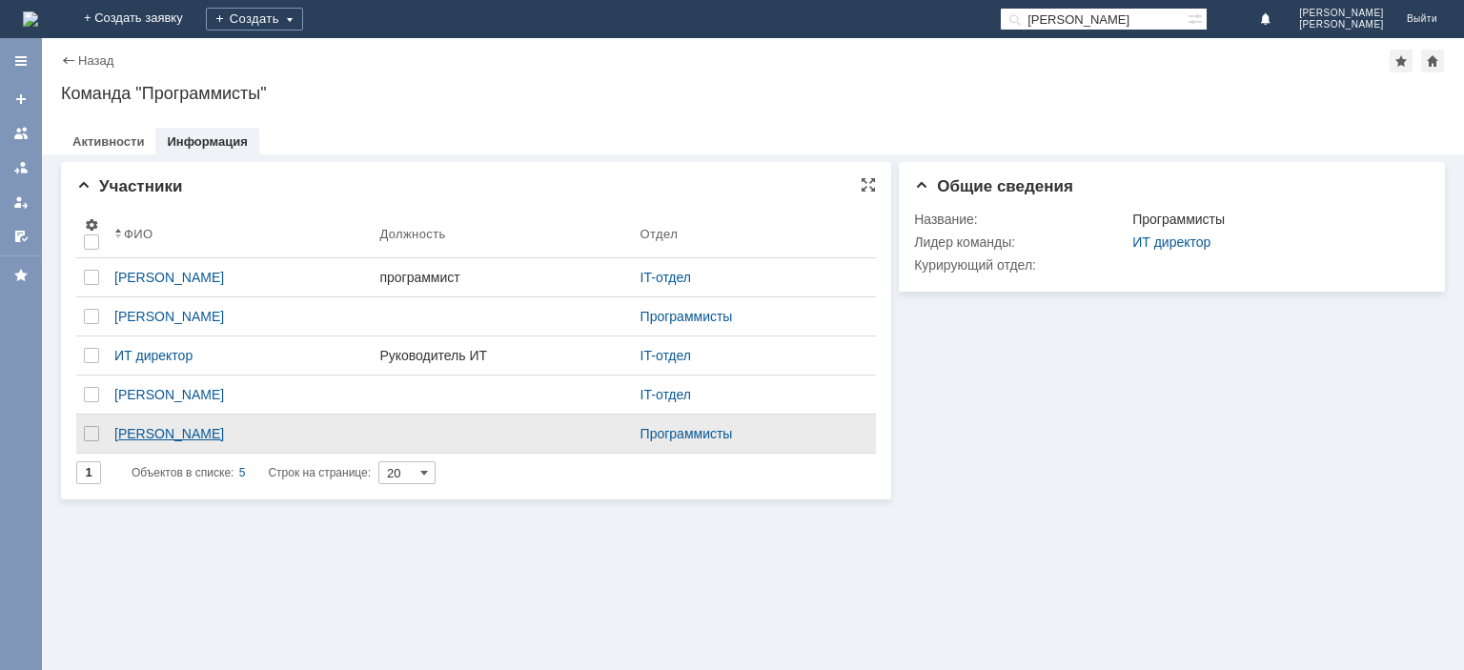
click at [180, 430] on div "[PERSON_NAME]" at bounding box center [239, 433] width 250 height 15
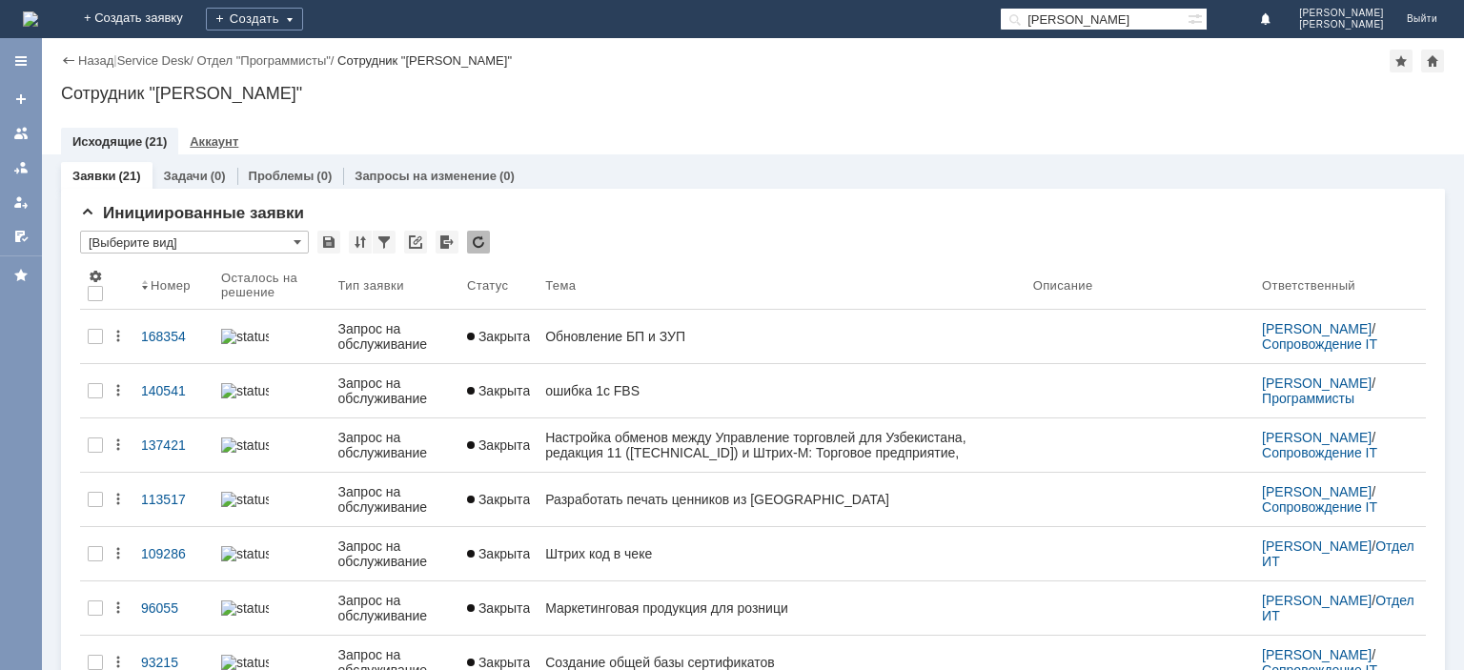
click at [212, 136] on link "Аккаунт" at bounding box center [214, 141] width 49 height 14
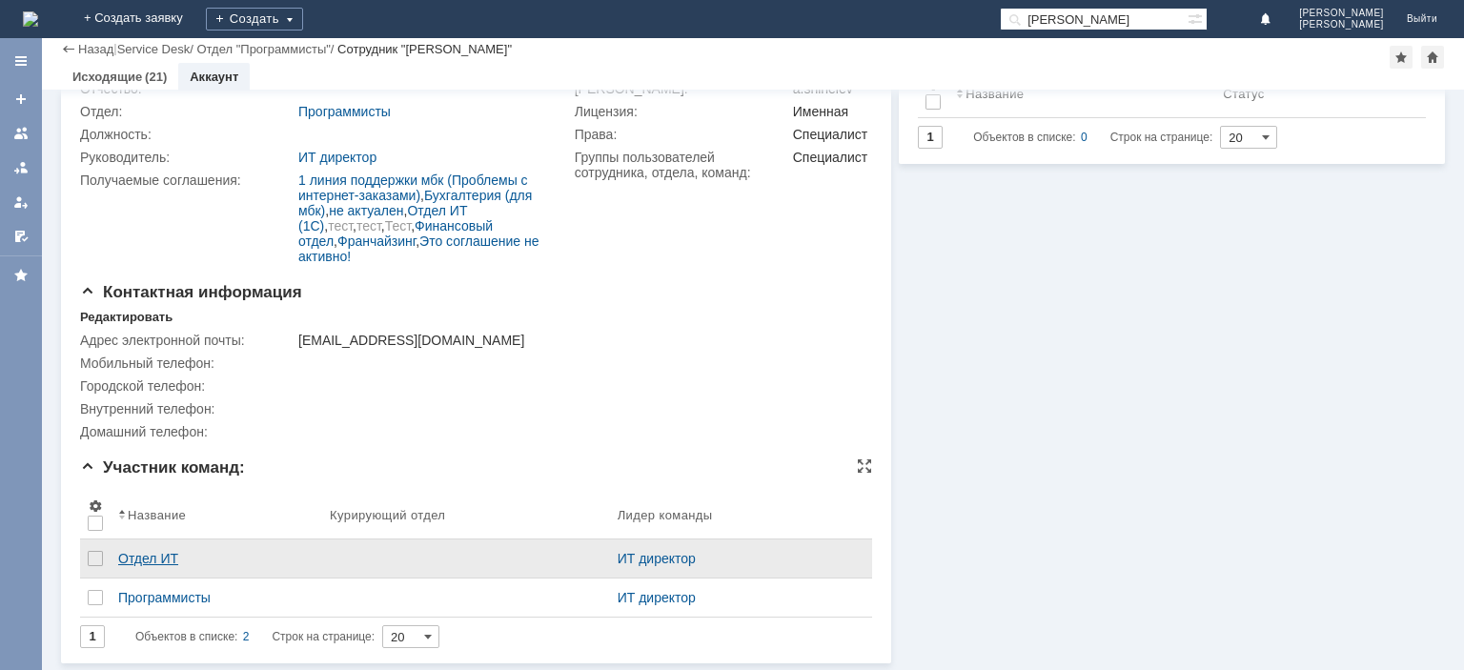
click at [154, 548] on link "Отдел ИТ" at bounding box center [217, 559] width 212 height 38
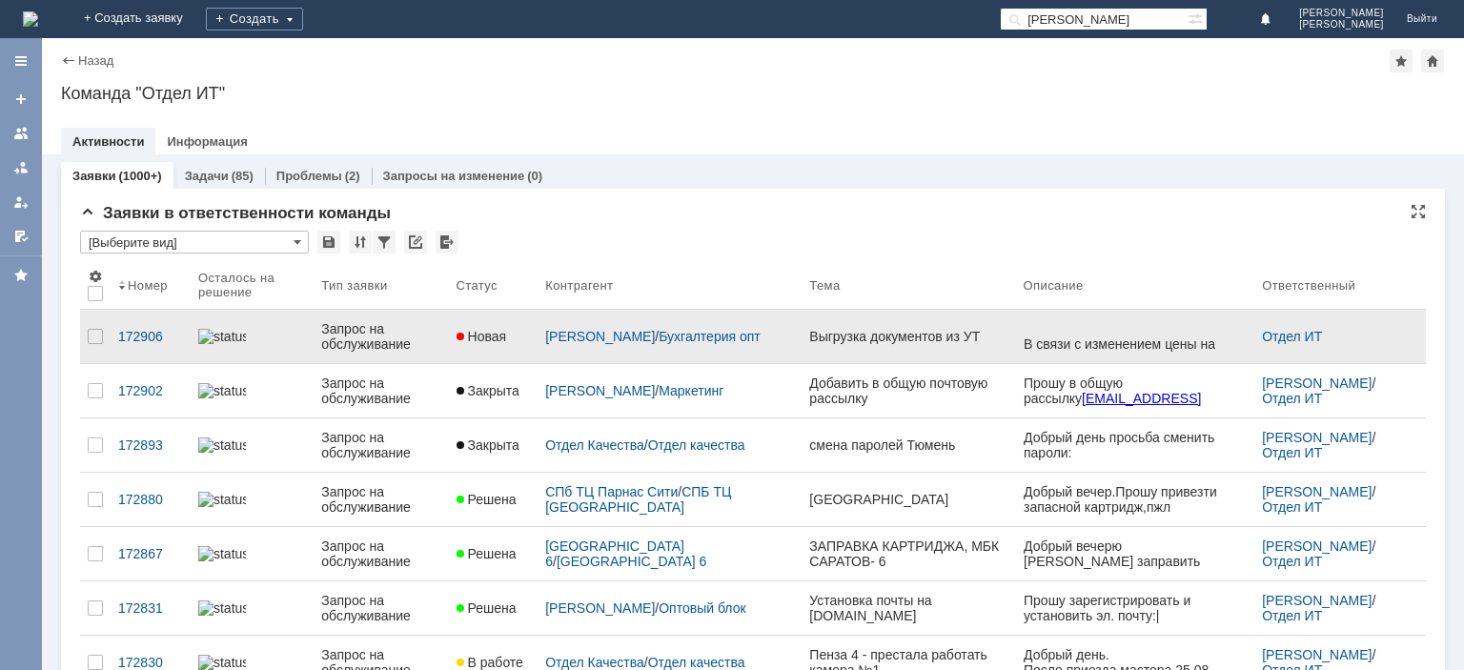
click at [374, 338] on div "Запрос на обслуживание" at bounding box center [380, 336] width 119 height 31
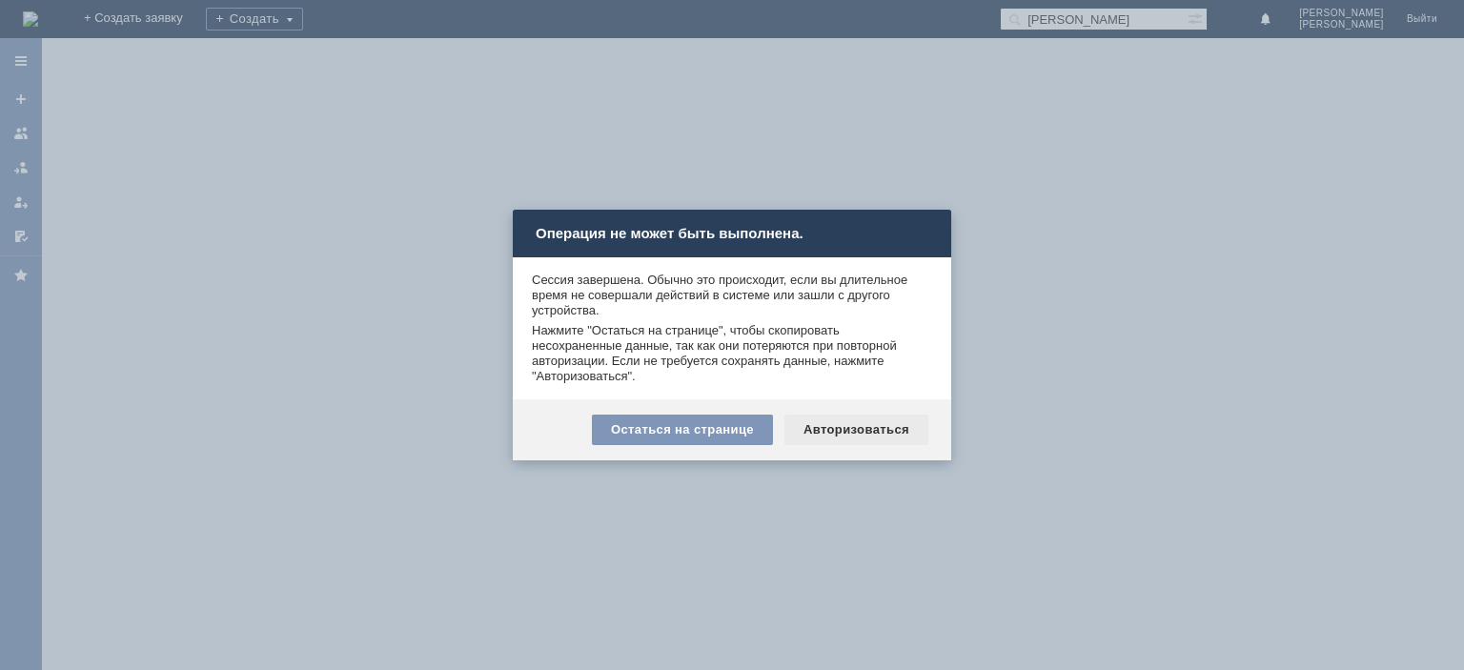
click at [883, 431] on div "Авторизоваться" at bounding box center [856, 430] width 144 height 31
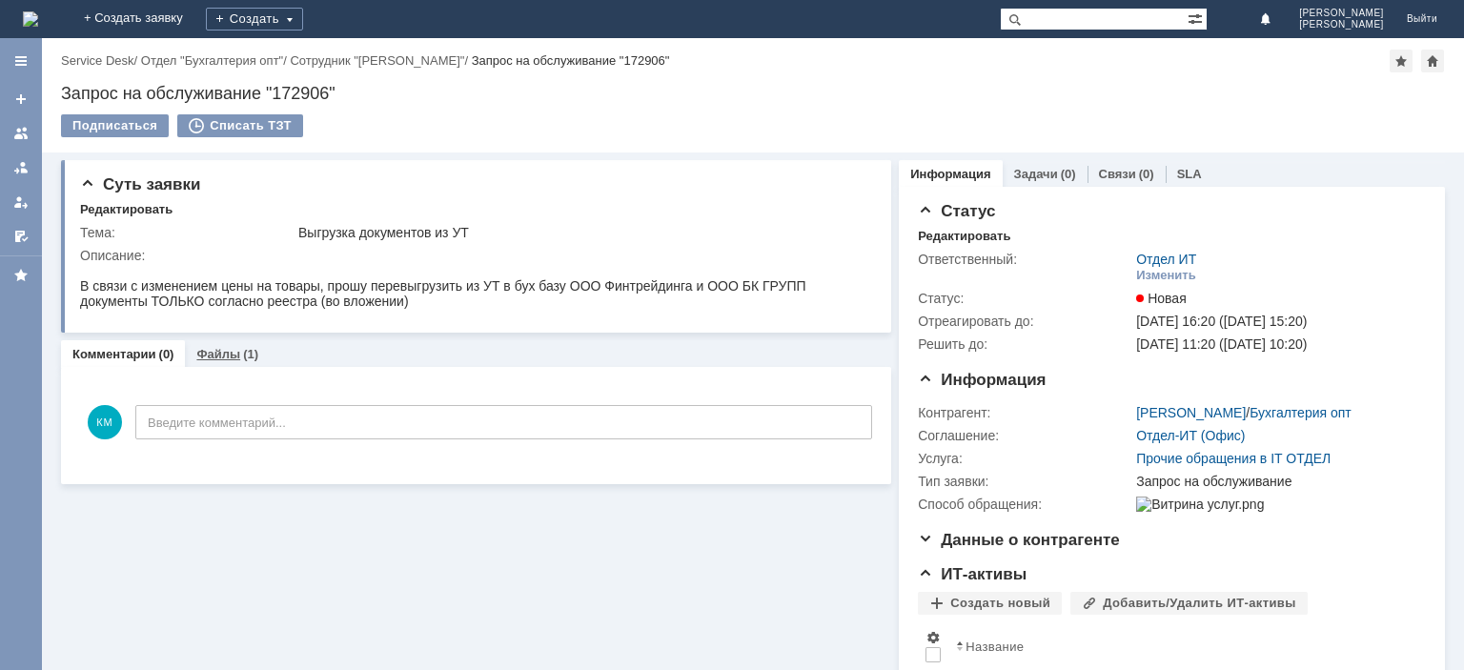
click at [215, 356] on link "Файлы" at bounding box center [218, 354] width 44 height 14
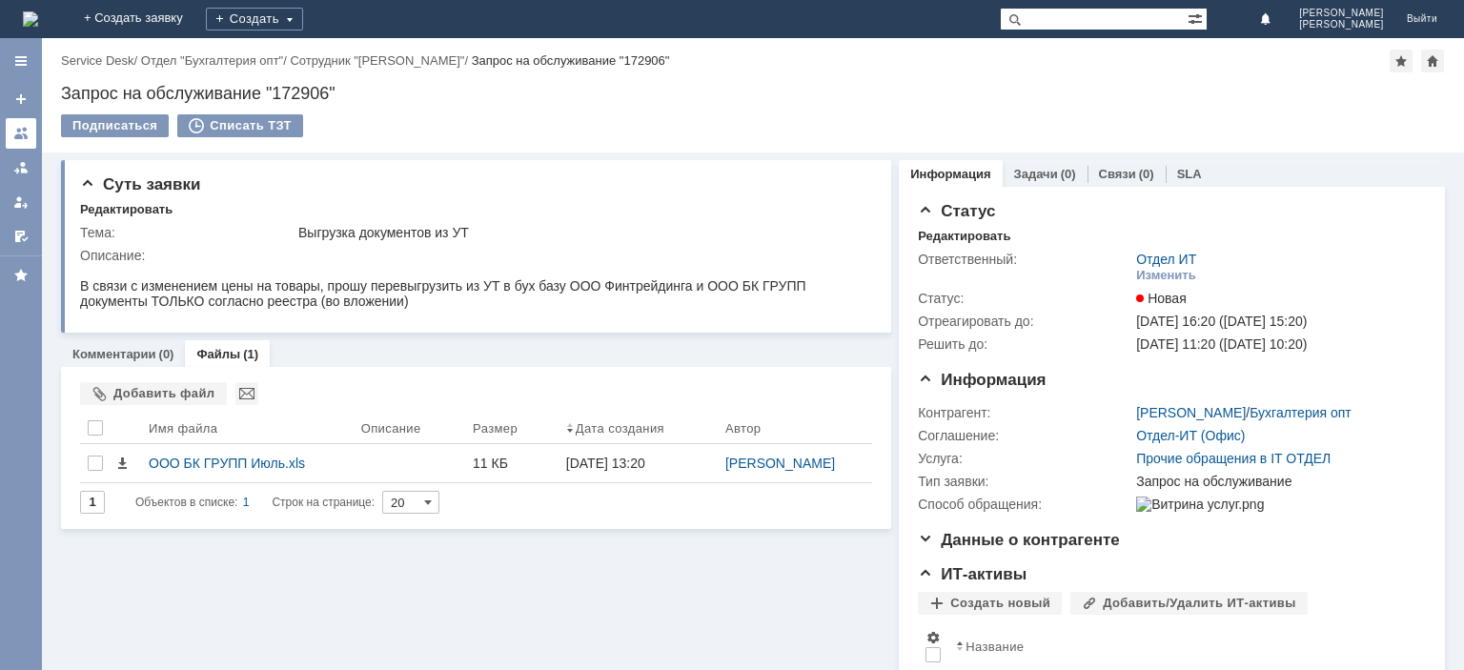
click at [17, 129] on div at bounding box center [20, 133] width 15 height 15
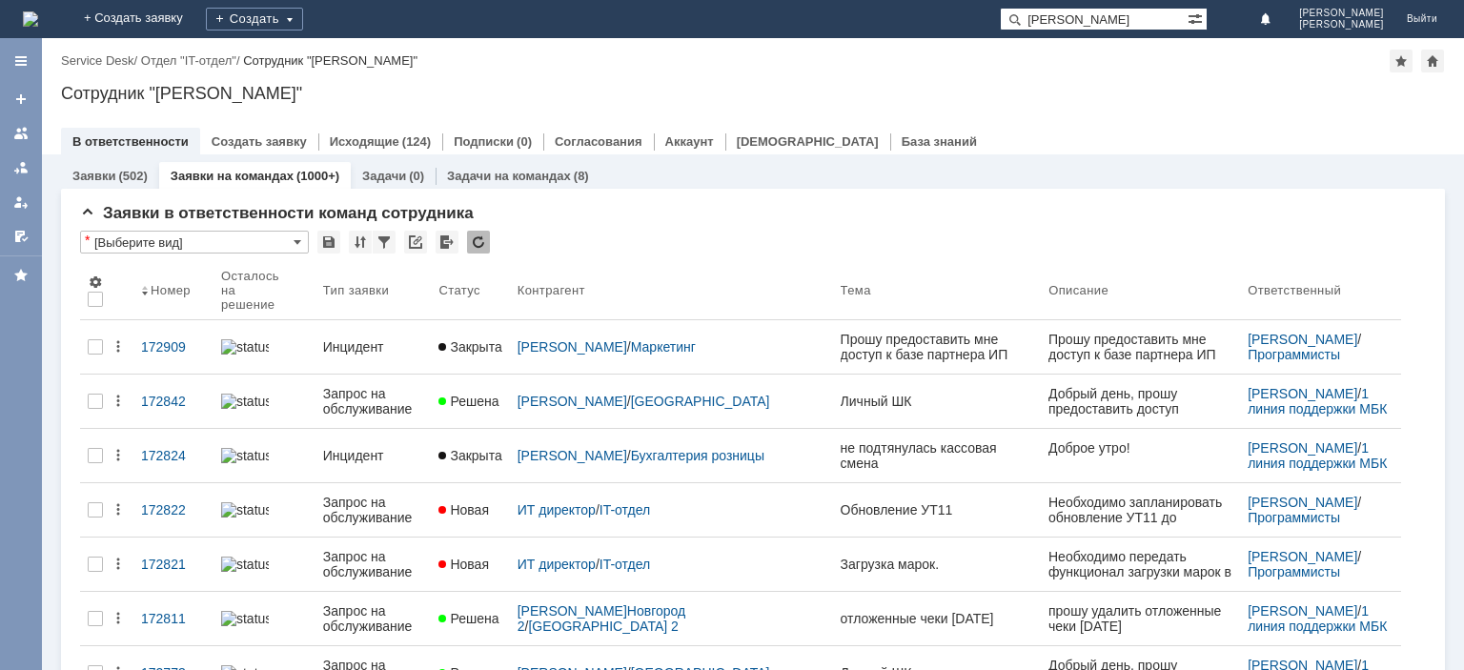
type input "[PERSON_NAME]"
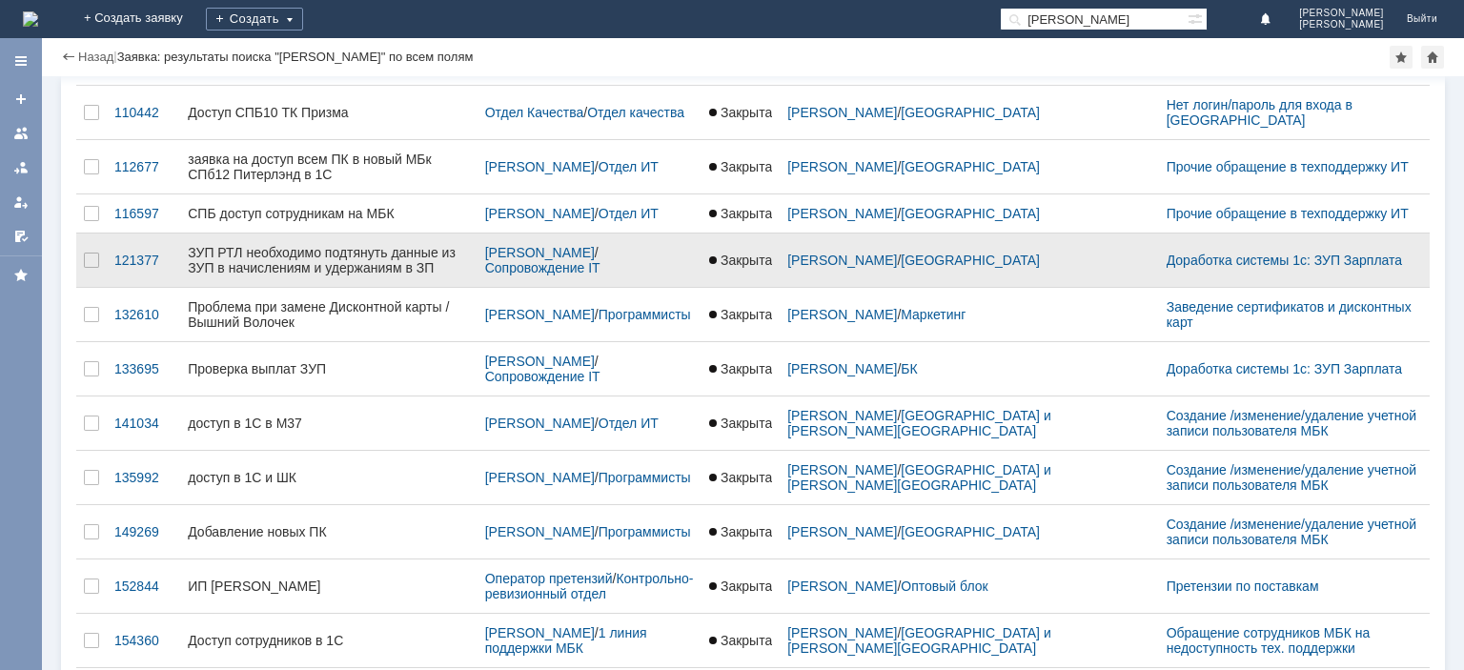
scroll to position [320, 0]
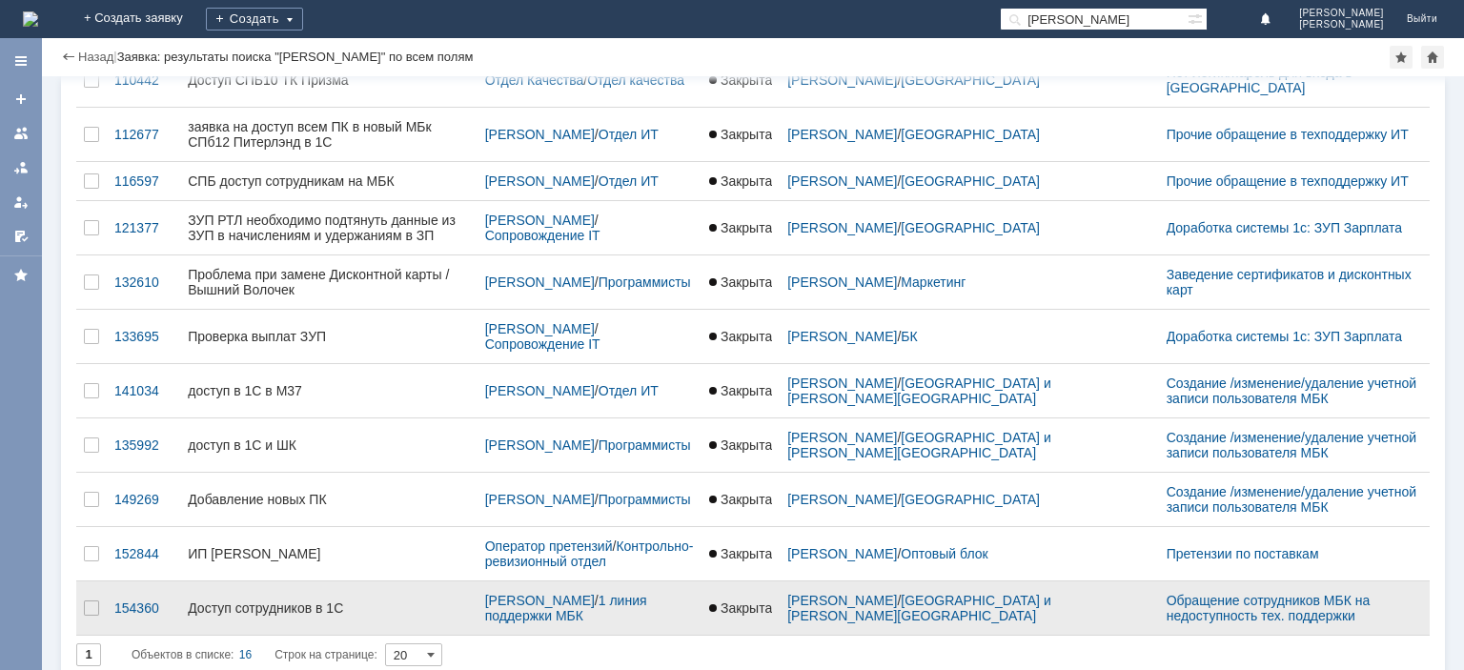
click at [290, 601] on div "Доступ сотрудников в 1С" at bounding box center [329, 608] width 282 height 15
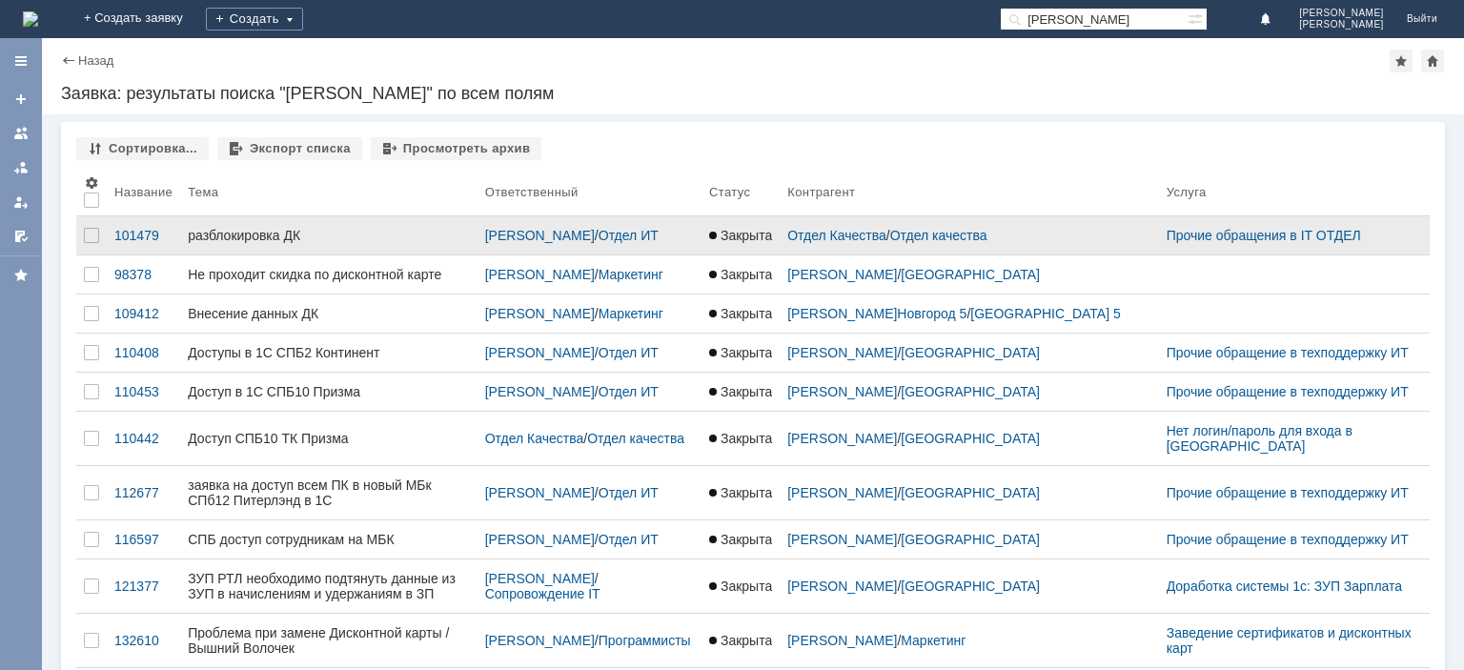
click at [284, 234] on div "разблокировка ДК" at bounding box center [329, 235] width 282 height 15
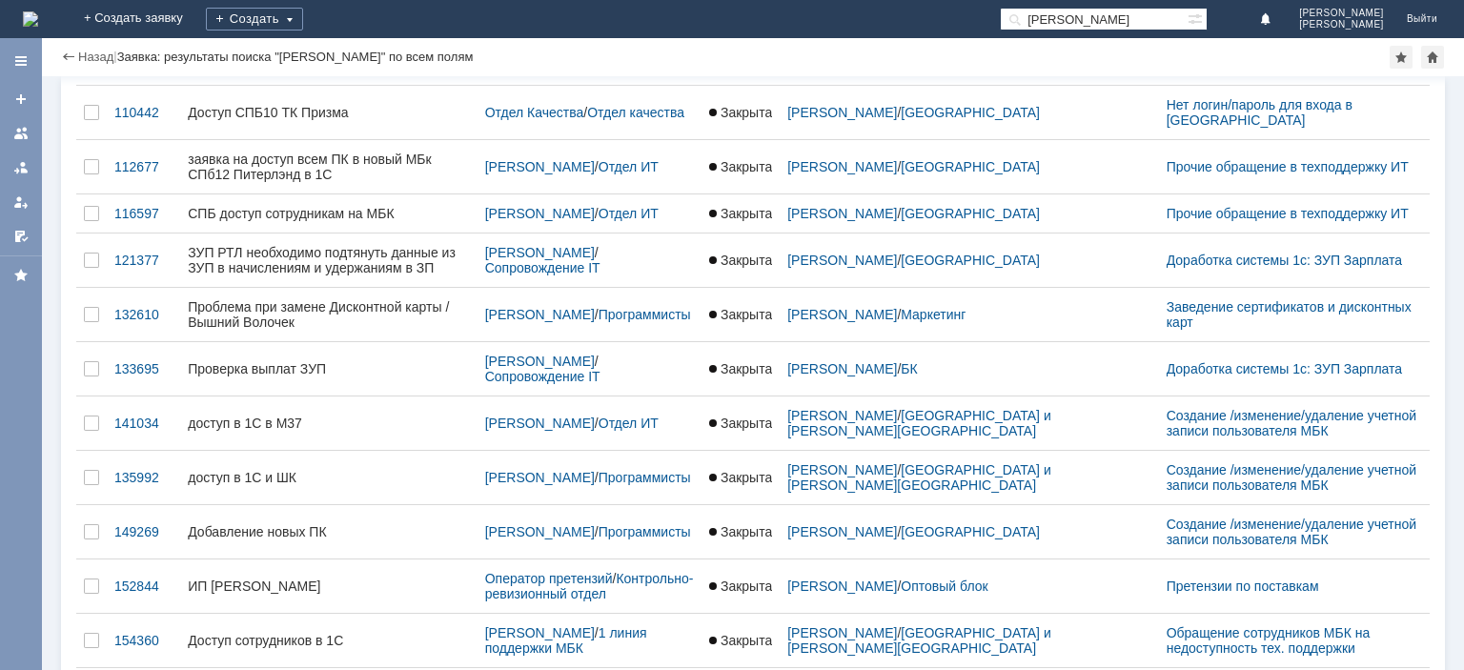
scroll to position [320, 0]
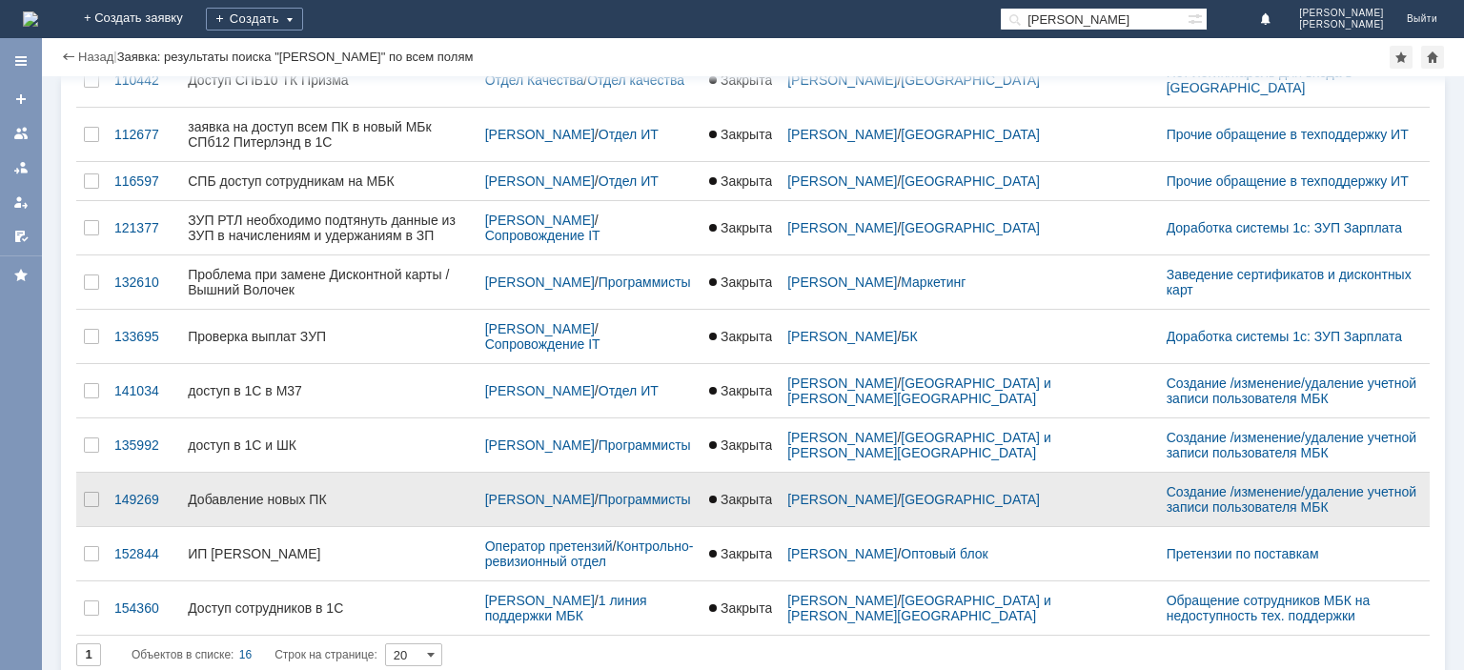
click at [267, 492] on div "Добавление новых ПК" at bounding box center [329, 499] width 282 height 15
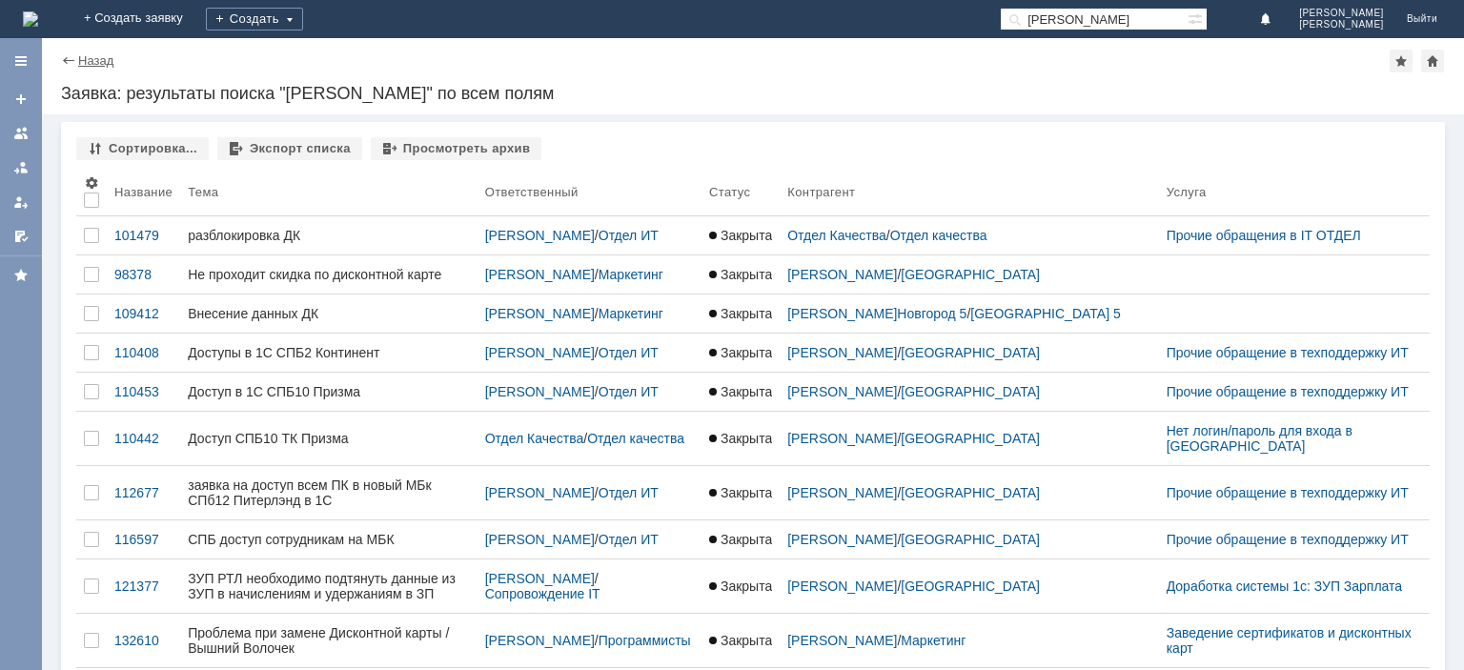
click at [101, 64] on link "Назад" at bounding box center [95, 60] width 35 height 14
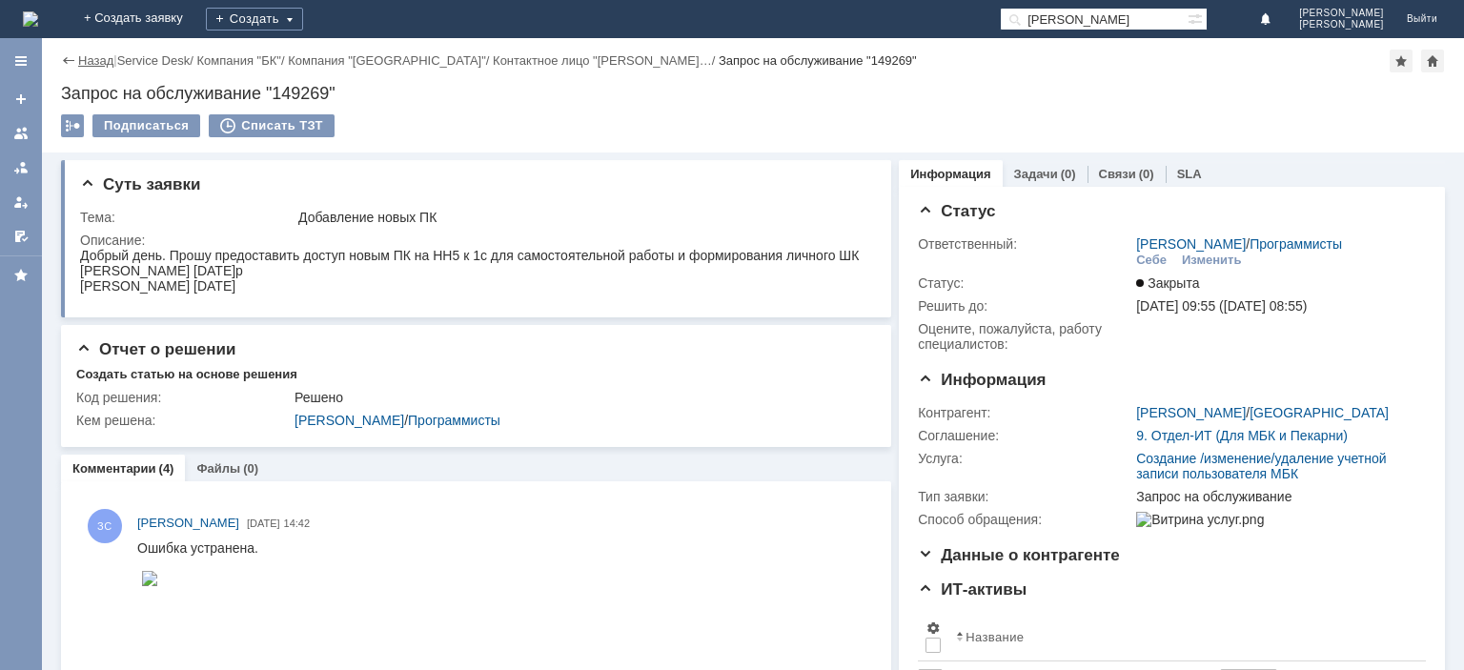
click at [89, 65] on link "Назад" at bounding box center [95, 60] width 35 height 14
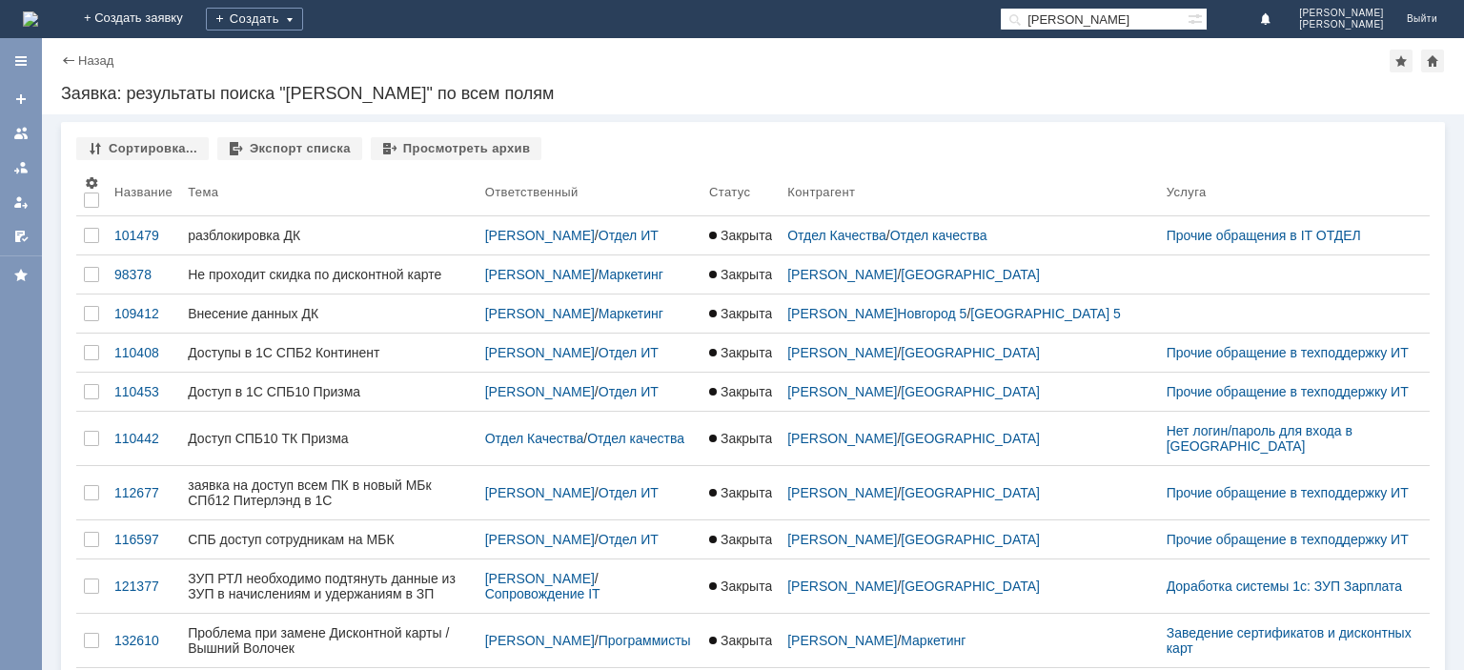
click at [89, 65] on link "Назад" at bounding box center [95, 60] width 35 height 14
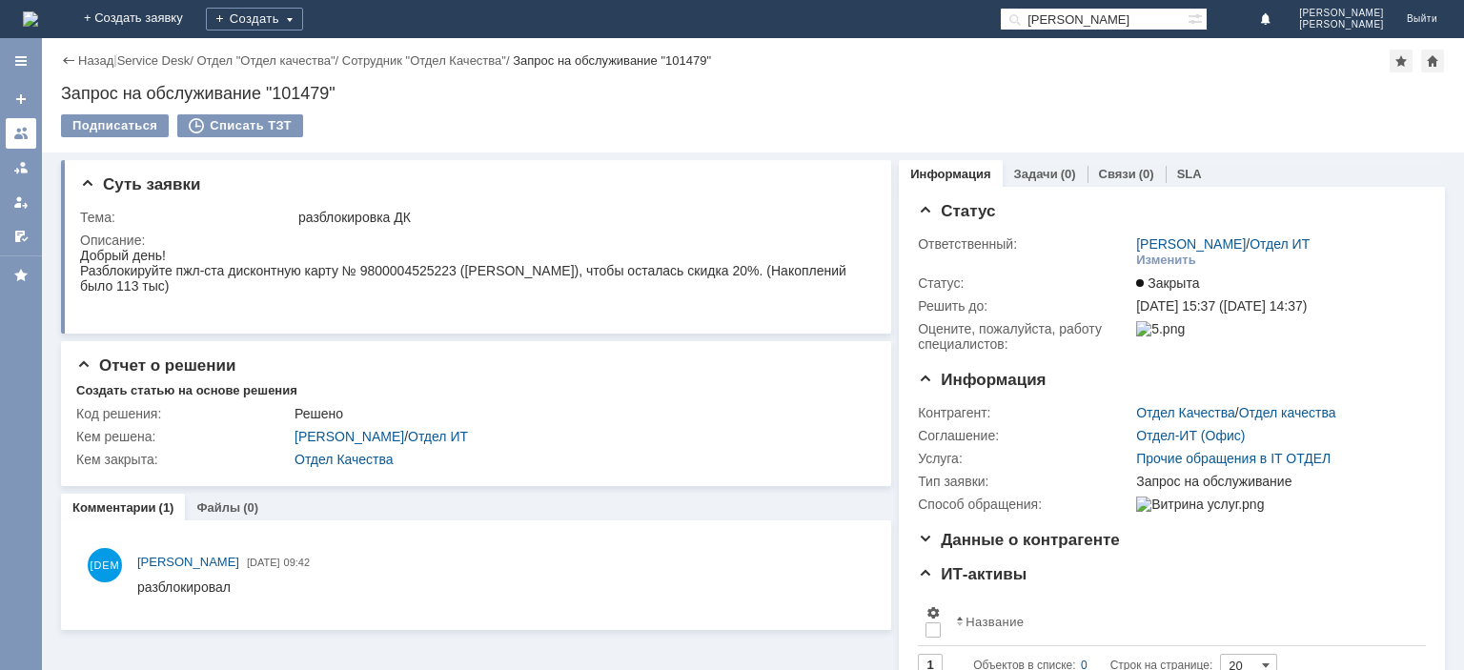
click at [27, 136] on div at bounding box center [20, 133] width 15 height 15
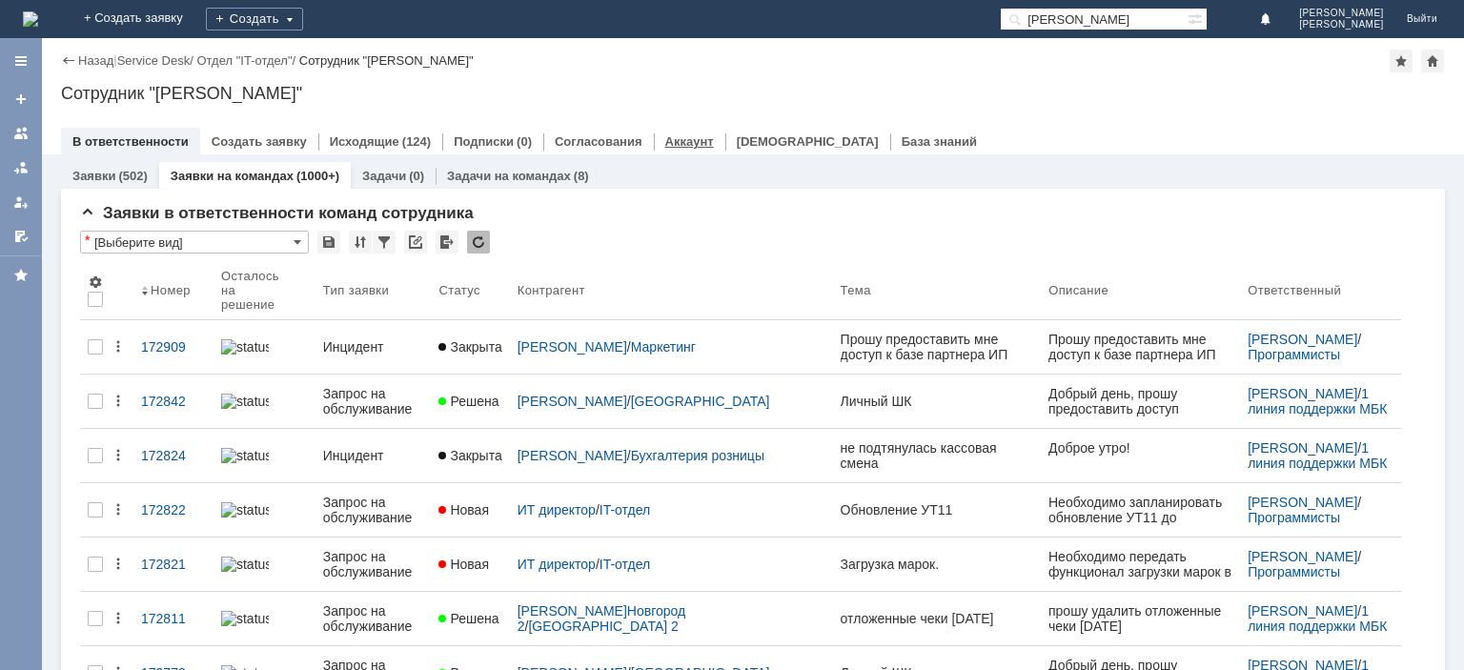
click at [667, 144] on link "Аккаунт" at bounding box center [689, 141] width 49 height 14
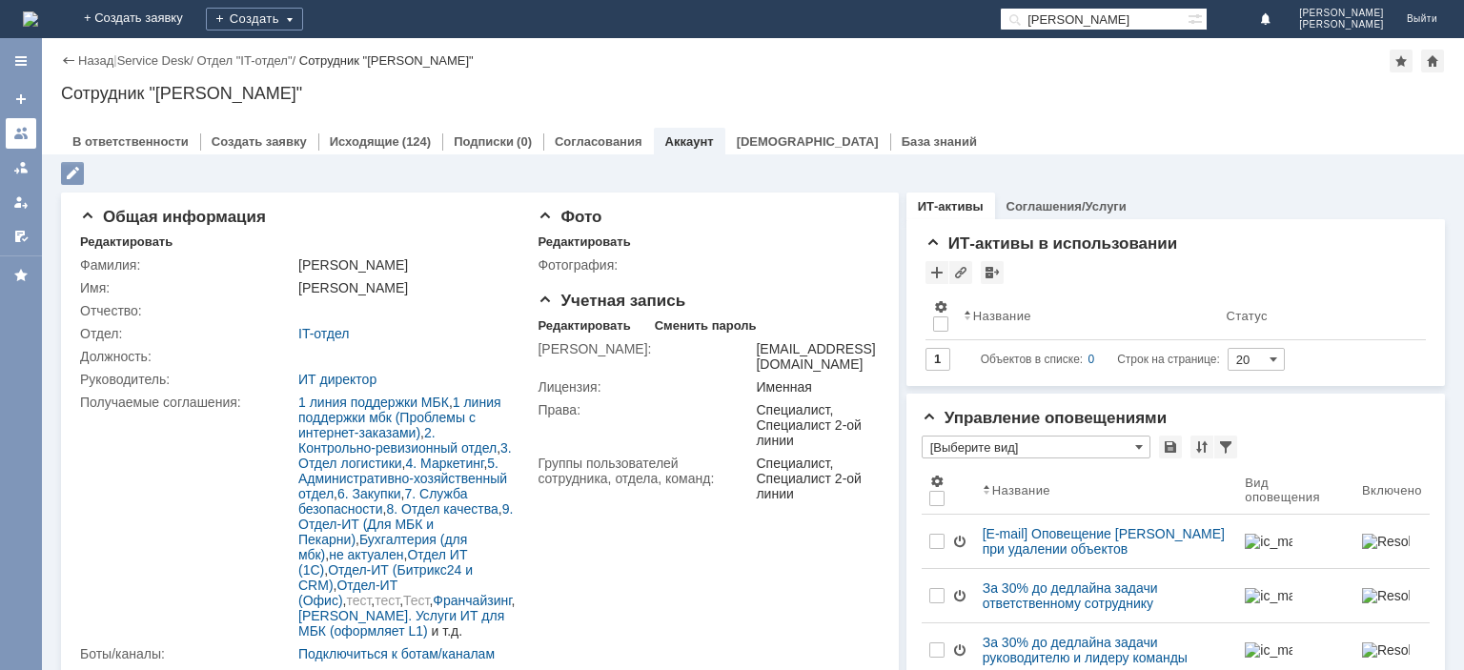
click at [16, 130] on div at bounding box center [20, 133] width 15 height 15
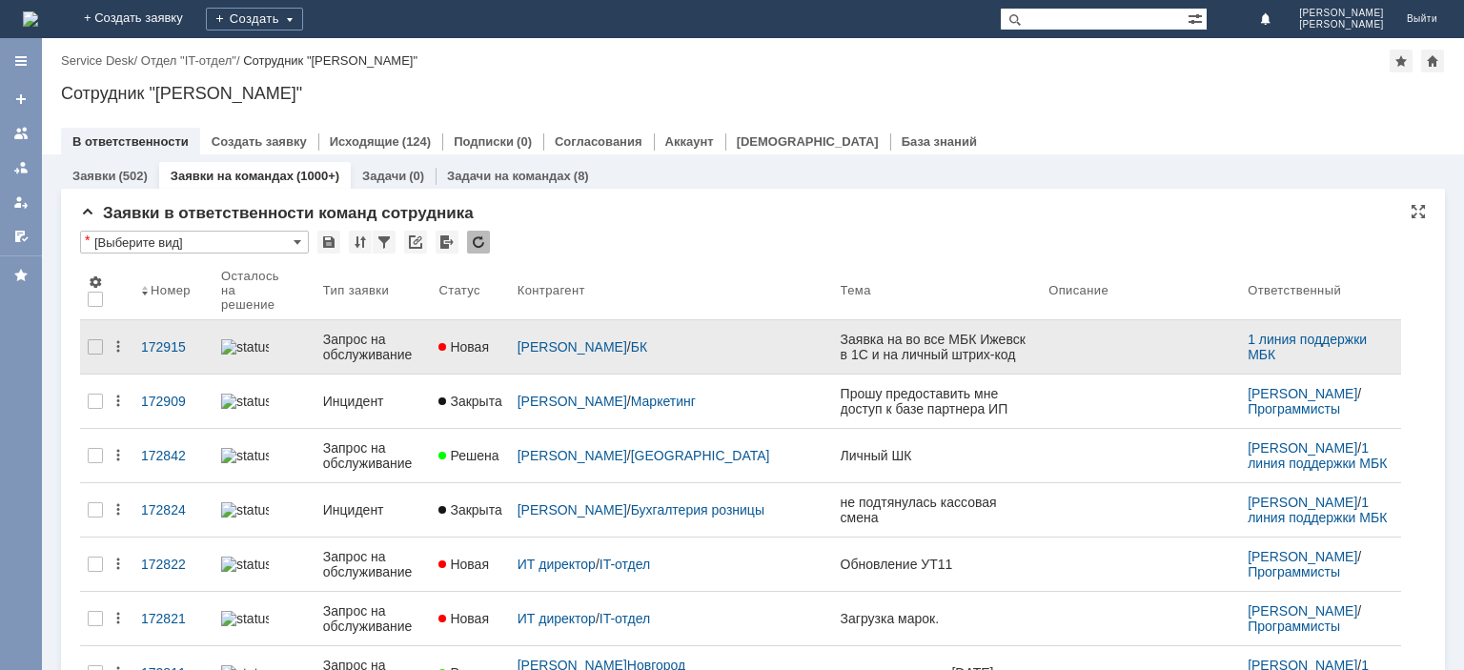
click at [391, 337] on div "Запрос на обслуживание" at bounding box center [373, 347] width 101 height 31
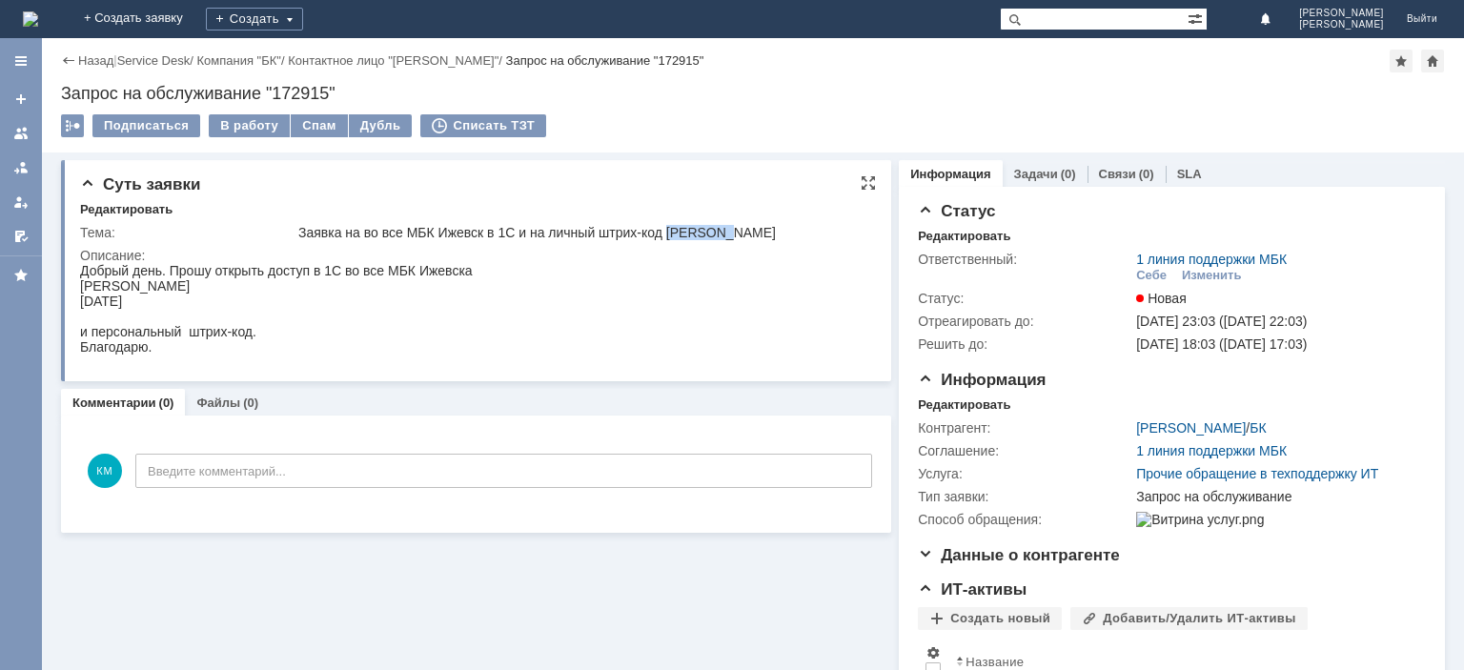
drag, startPoint x: 673, startPoint y: 231, endPoint x: 732, endPoint y: 233, distance: 59.1
click at [732, 233] on div "Заявка на во все МБК Ижевск в 1С и на личный штрих-код [PERSON_NAME]" at bounding box center [581, 232] width 566 height 15
copy div "[PERSON_NAME]"
click at [705, 227] on div "Заявка на во все МБК Ижевск в 1С и на личный штрих-код [PERSON_NAME]" at bounding box center [581, 232] width 566 height 15
drag, startPoint x: 671, startPoint y: 232, endPoint x: 395, endPoint y: 242, distance: 276.6
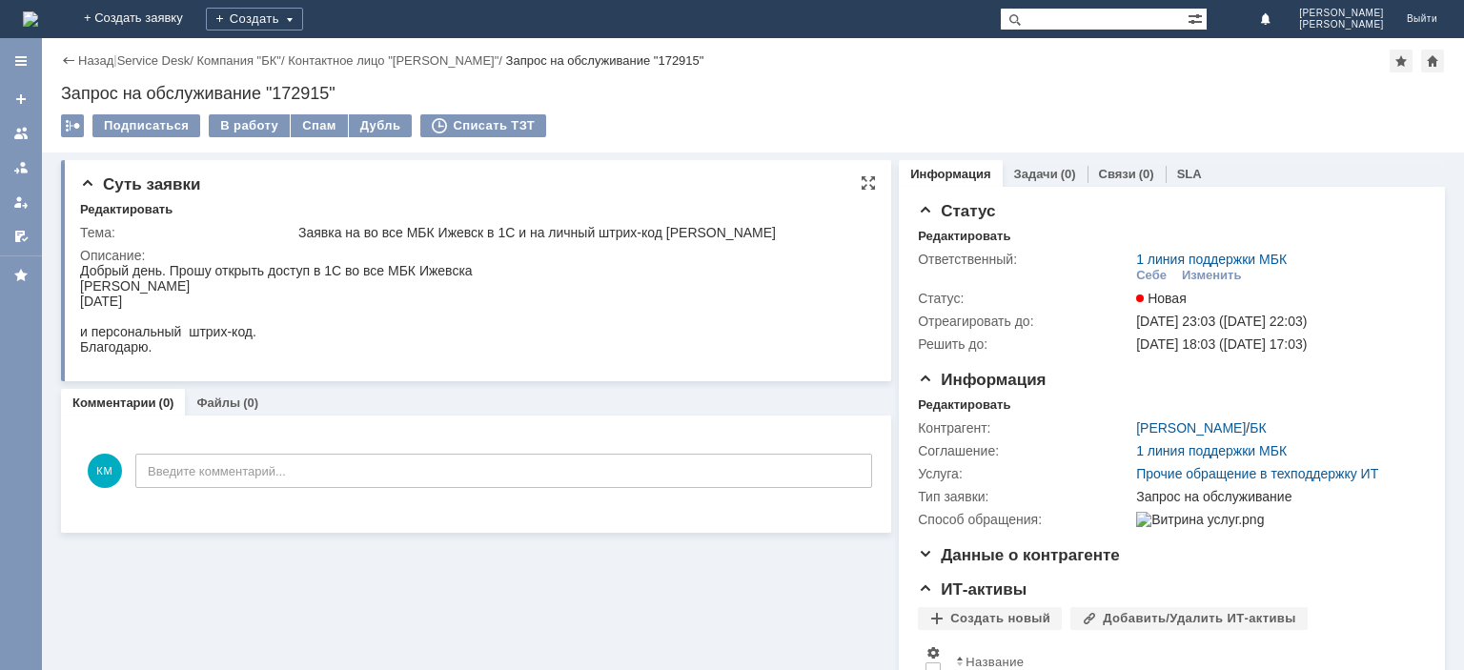
click at [395, 240] on div "Заявка на во все МБК Ижевск в 1С и на личный штрих-код [PERSON_NAME]" at bounding box center [581, 232] width 566 height 15
copy div "[PERSON_NAME]"
drag, startPoint x: 148, startPoint y: 305, endPoint x: 79, endPoint y: 298, distance: 69.0
click at [80, 298] on html "Добрый день. Прошу открыть доступ в 1С во все МБК Ижевска [PERSON_NAME] [DATE] …" at bounding box center [473, 309] width 787 height 92
copy div "[DATE]"
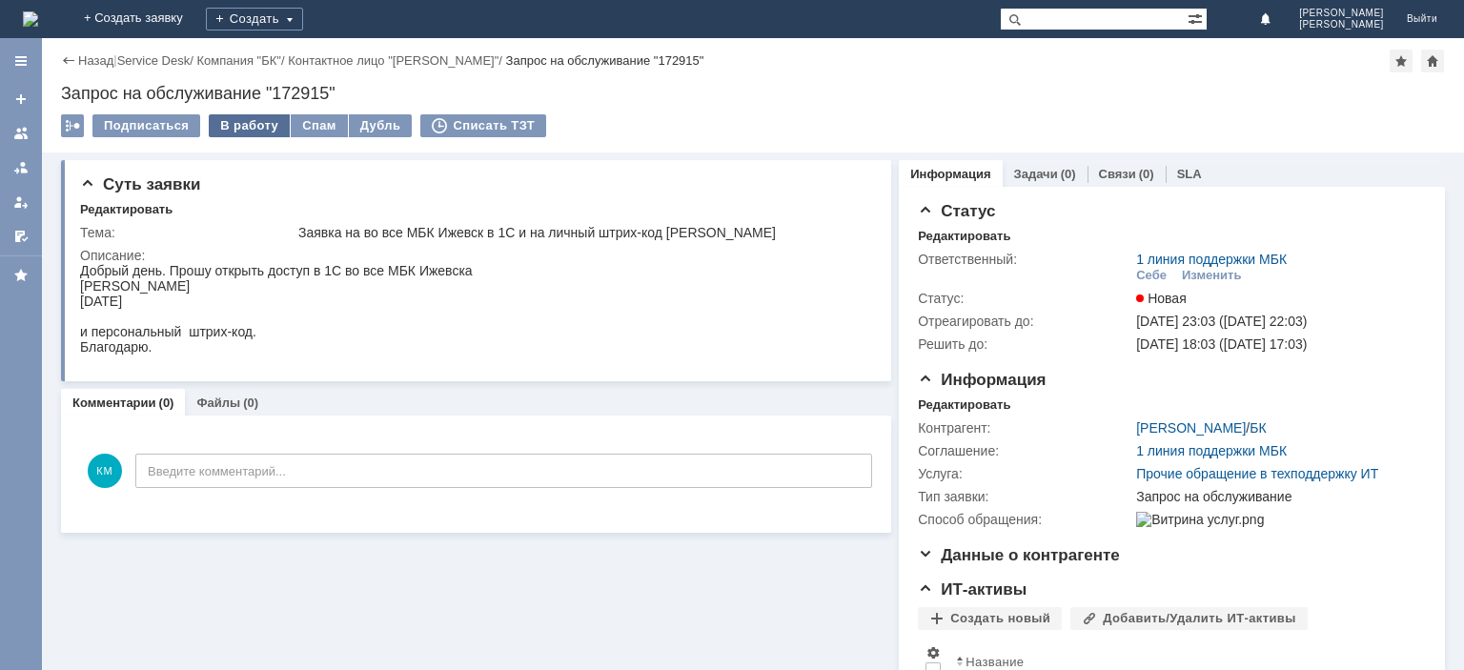
click at [234, 120] on div "В работу" at bounding box center [249, 125] width 81 height 23
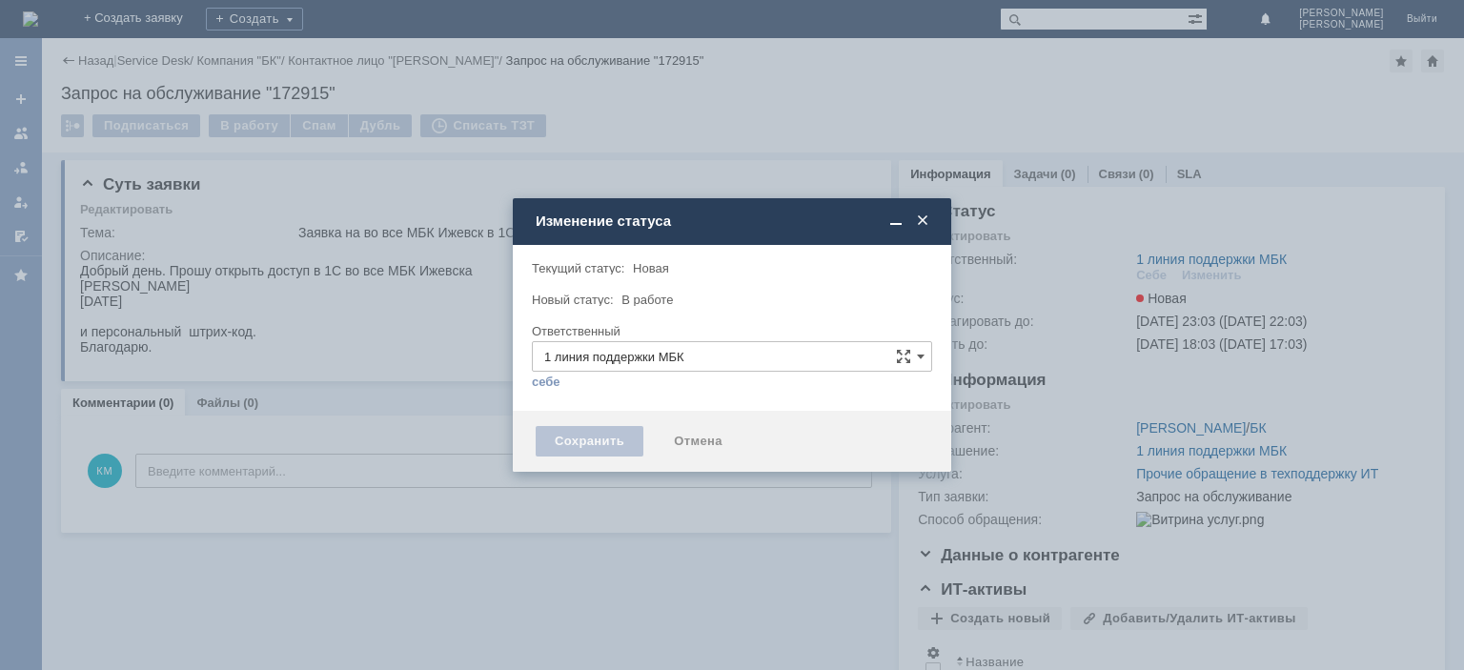
type input "[PERSON_NAME]"
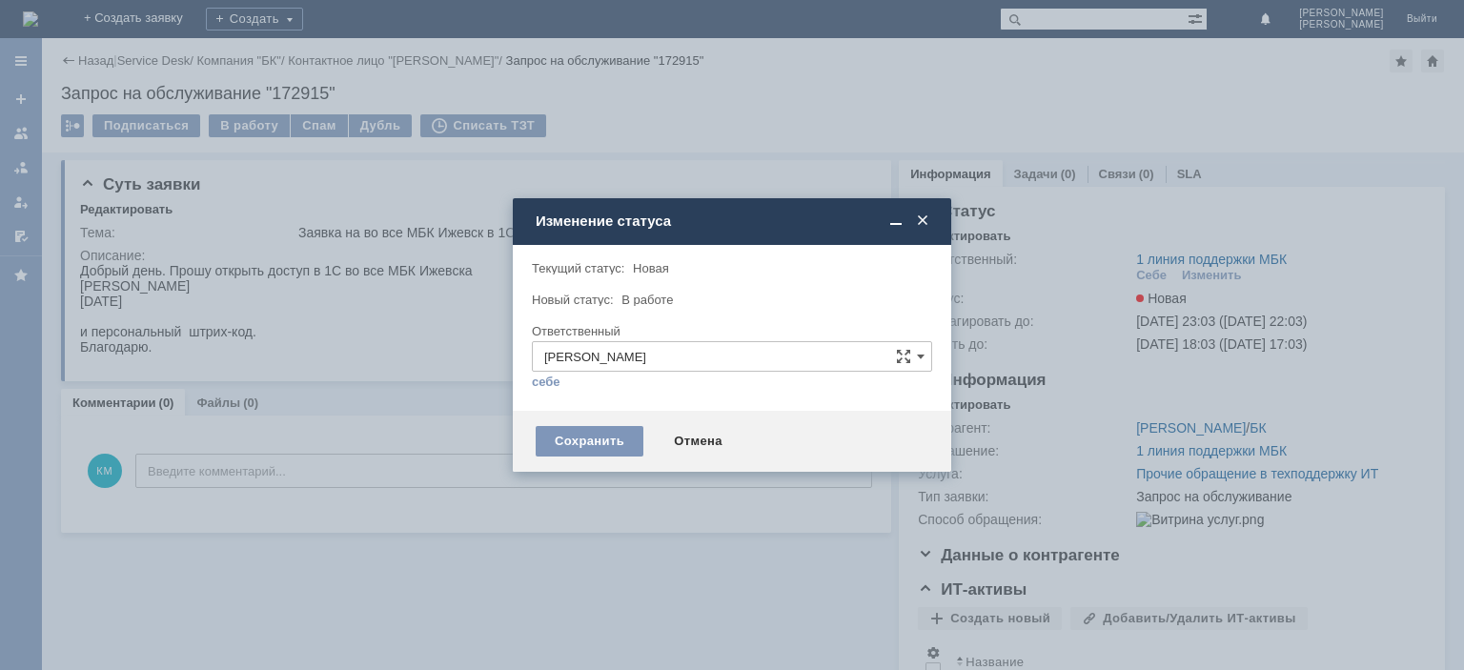
drag, startPoint x: 644, startPoint y: 437, endPoint x: 631, endPoint y: 437, distance: 13.3
click at [639, 437] on div "Сохранить Отмена" at bounding box center [732, 441] width 438 height 61
click at [626, 437] on div "Сохранить" at bounding box center [590, 441] width 108 height 31
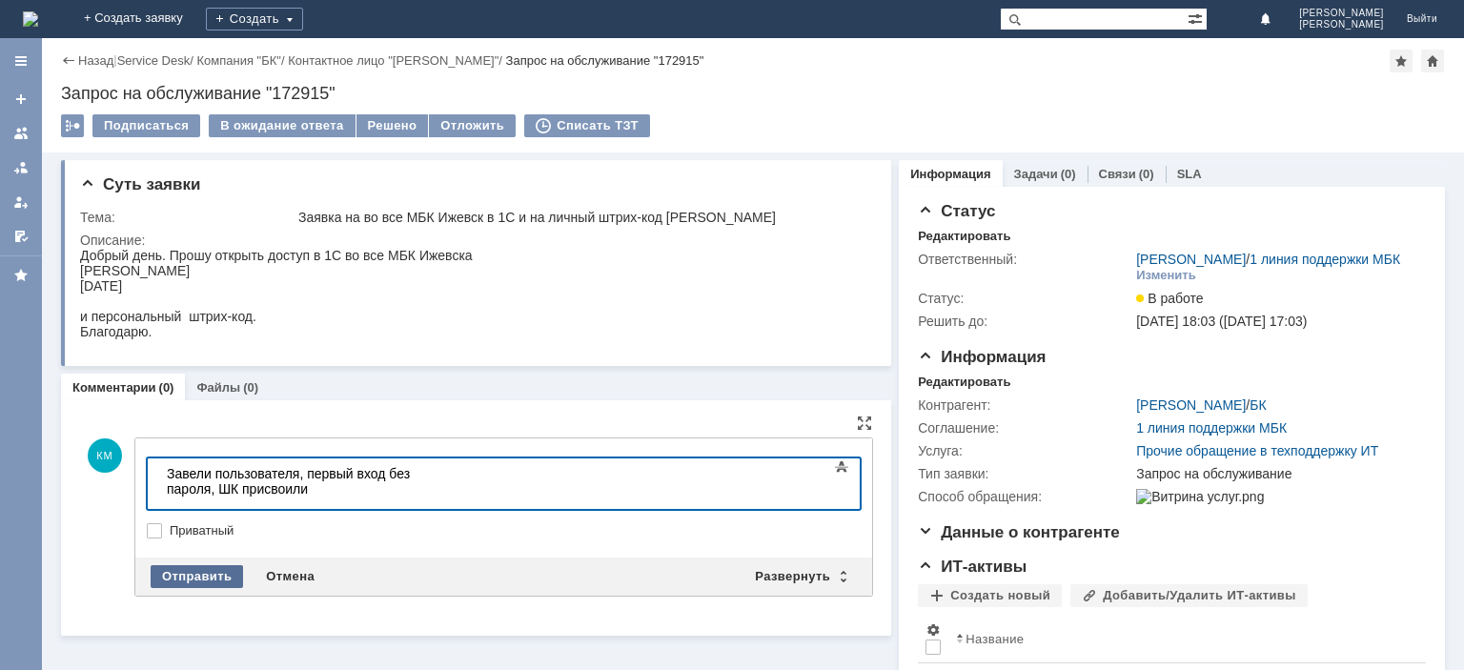
click at [200, 581] on div "Отправить" at bounding box center [197, 576] width 92 height 23
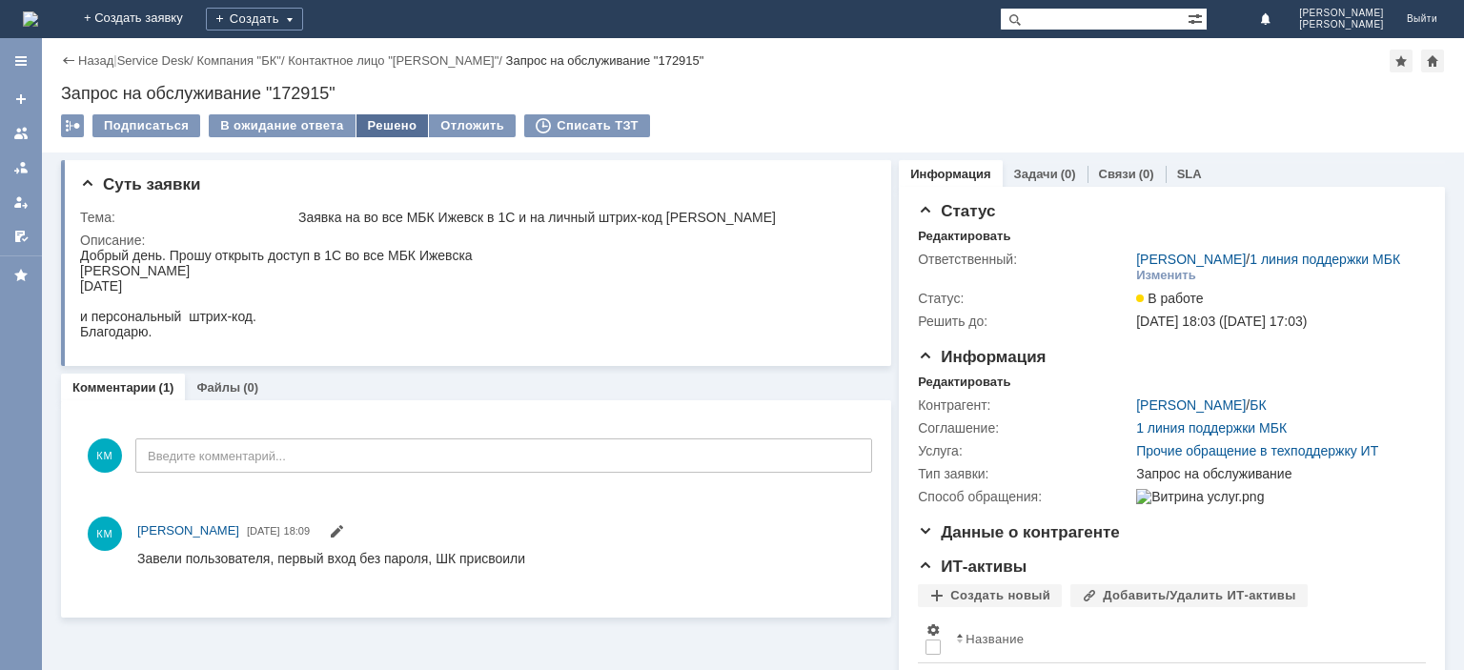
click at [394, 126] on div "Решено" at bounding box center [392, 125] width 72 height 23
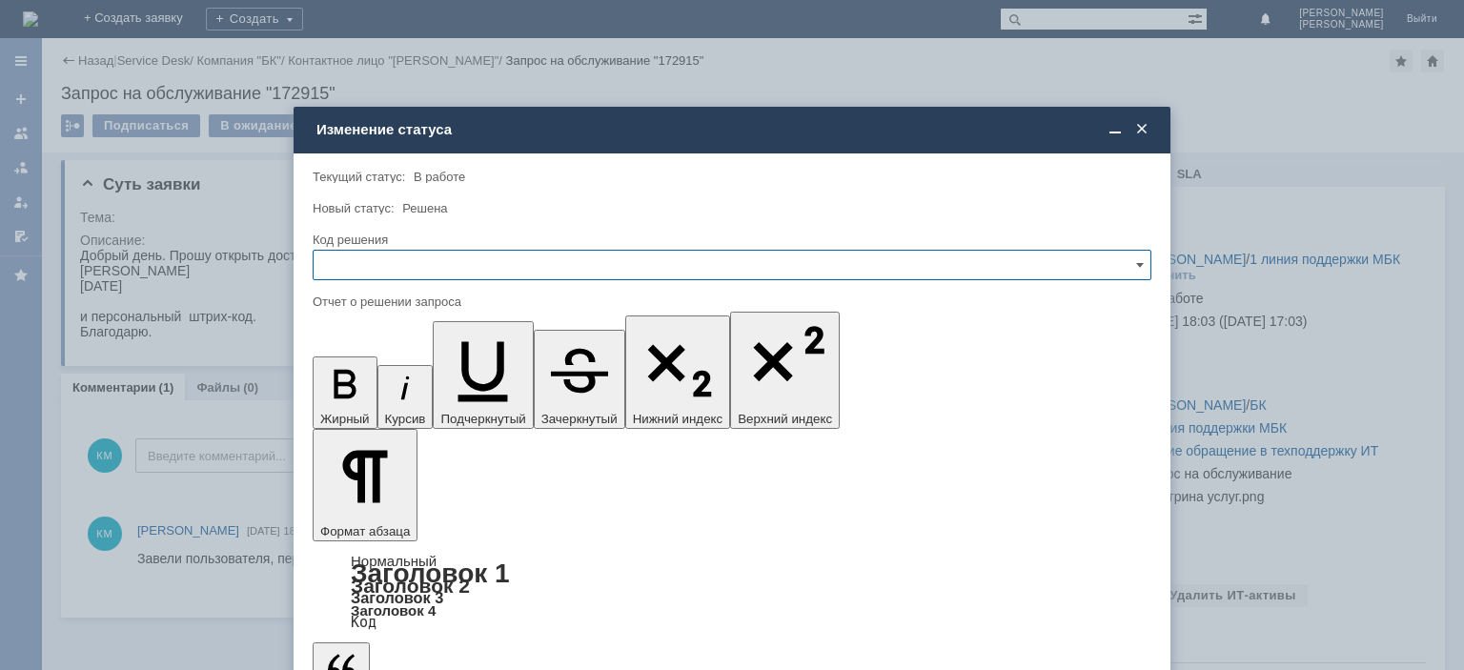
click at [426, 255] on input "text" at bounding box center [732, 265] width 839 height 31
click at [359, 391] on span "Решено" at bounding box center [732, 394] width 814 height 15
type input "Решено"
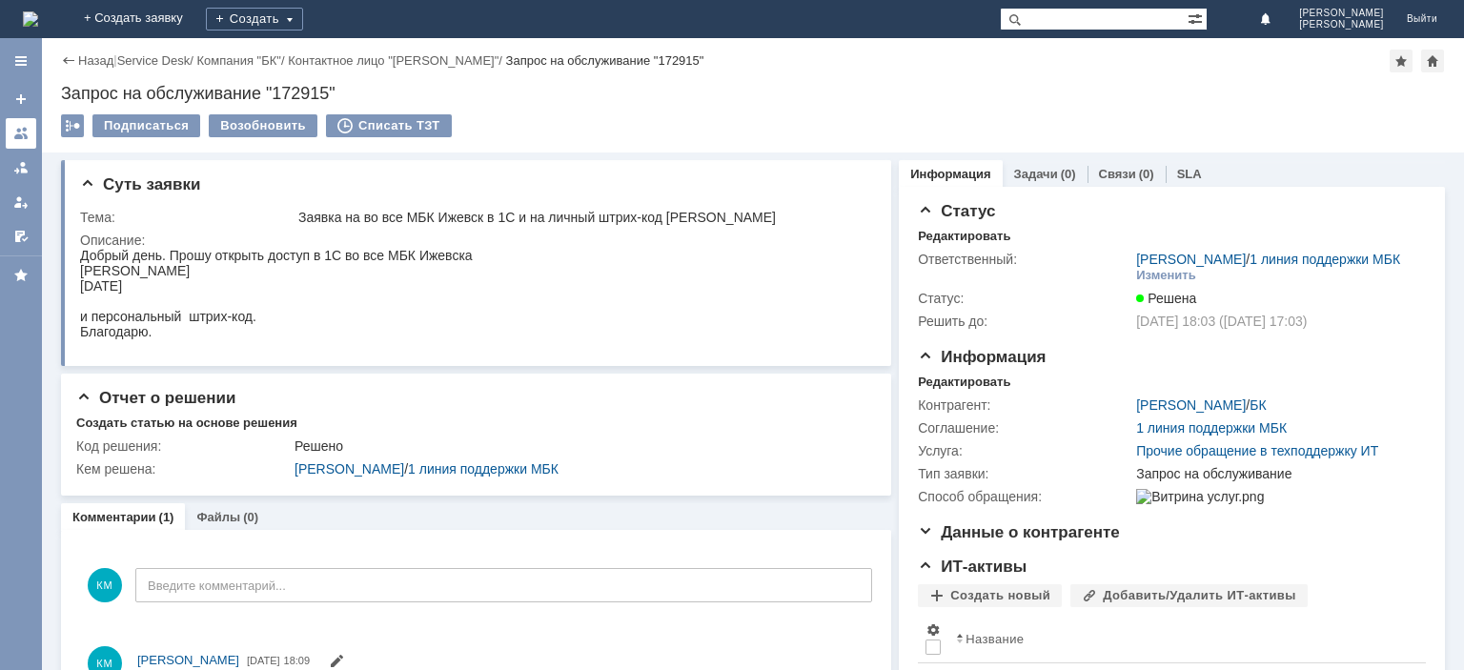
click at [13, 131] on div at bounding box center [20, 133] width 15 height 15
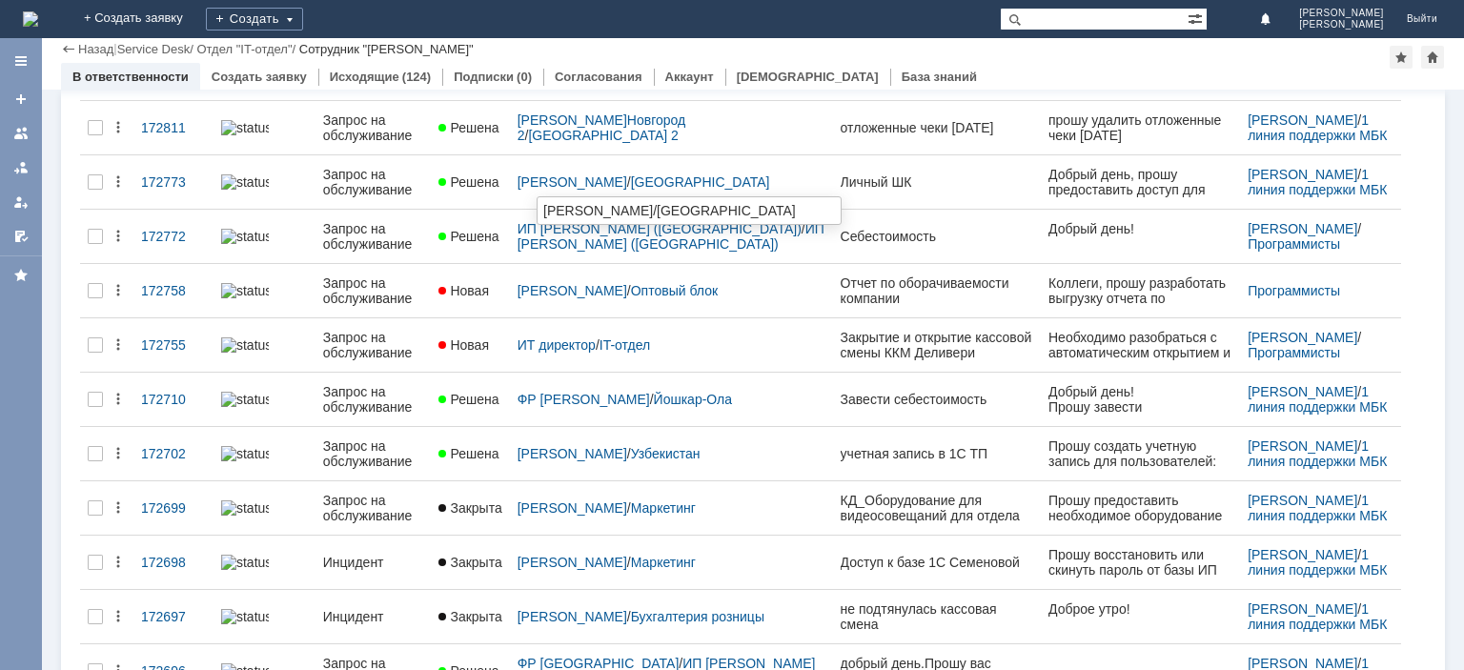
scroll to position [576, 0]
